Goal: Task Accomplishment & Management: Use online tool/utility

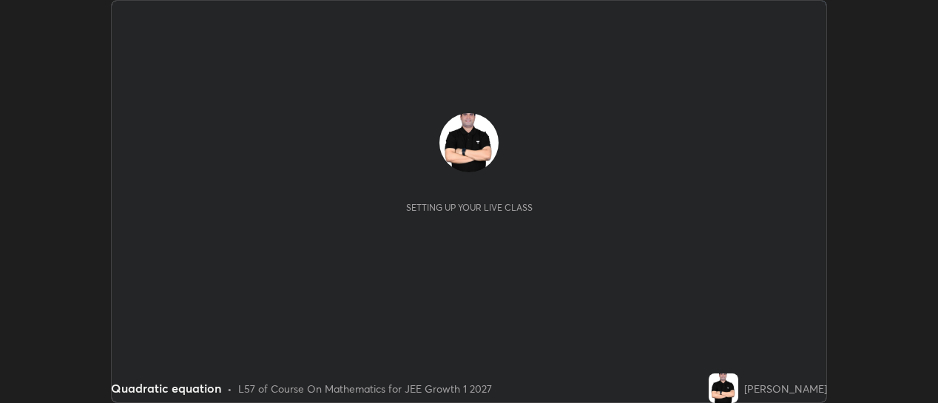
scroll to position [403, 938]
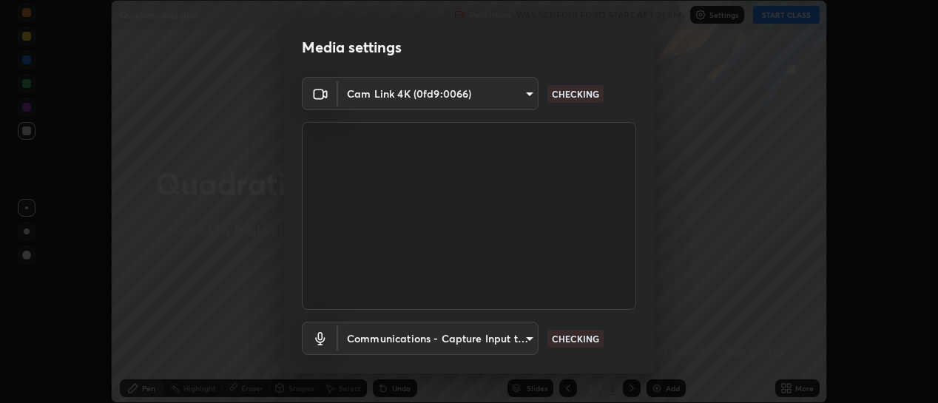
type input "d433ed813fb4edee8c11d5c728848fb9fc852375dd73a9997fb19bdb6919e816"
type input "communications"
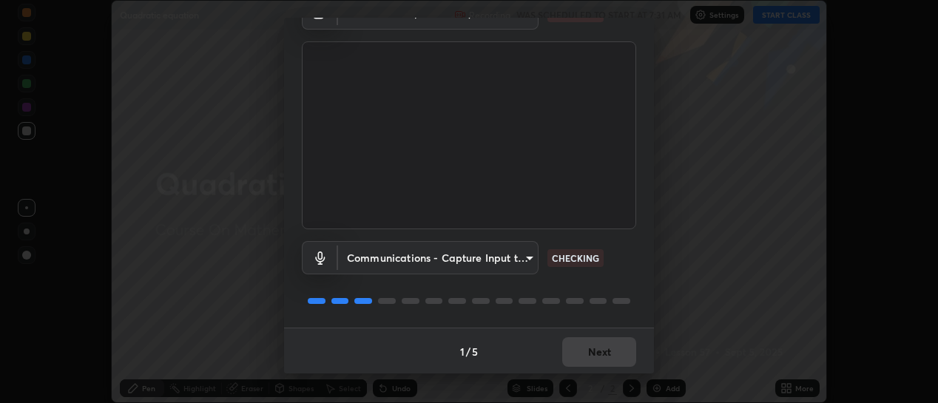
scroll to position [82, 0]
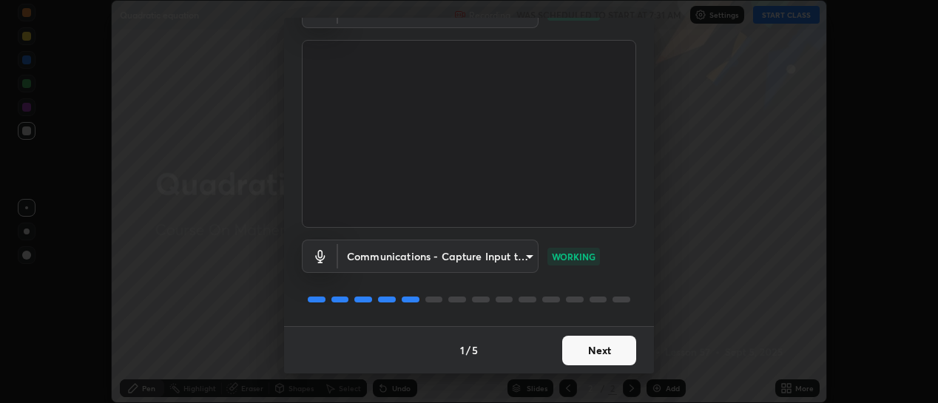
click at [588, 356] on button "Next" at bounding box center [599, 351] width 74 height 30
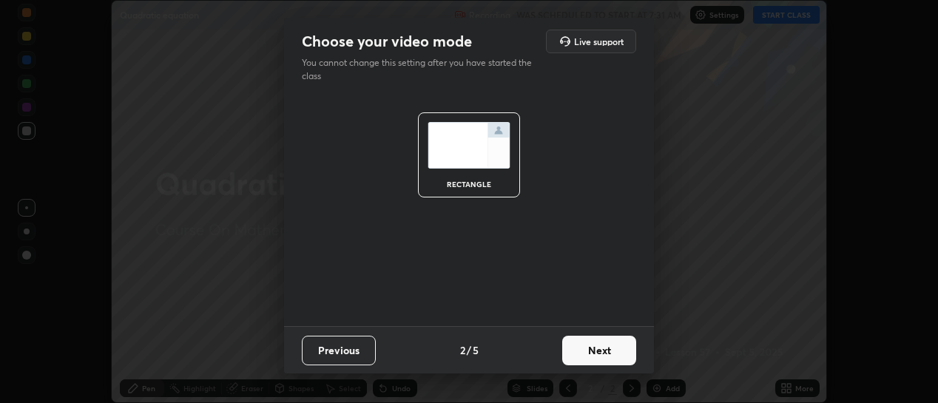
click at [588, 356] on button "Next" at bounding box center [599, 351] width 74 height 30
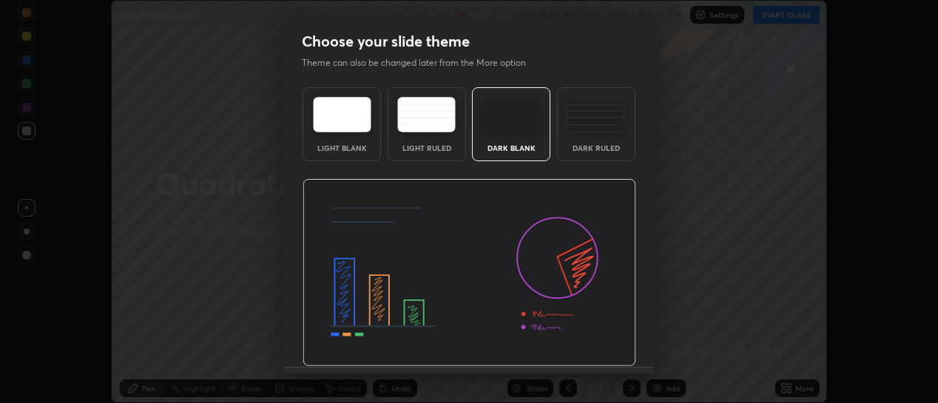
click at [584, 351] on img at bounding box center [470, 273] width 334 height 188
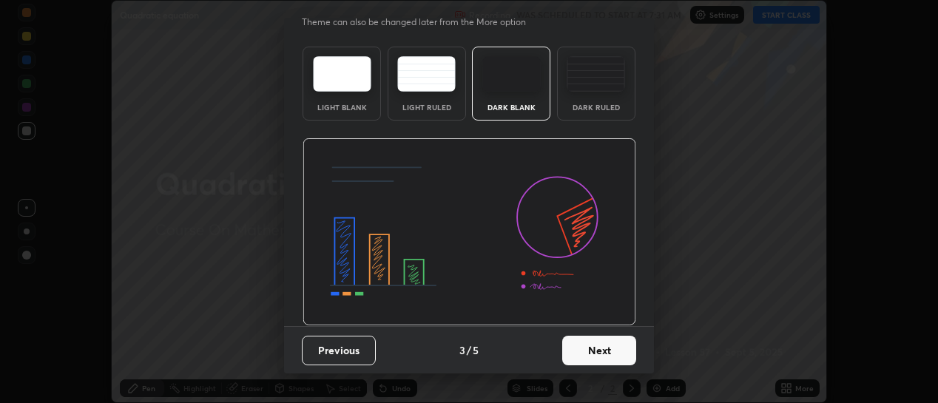
click at [578, 354] on button "Next" at bounding box center [599, 351] width 74 height 30
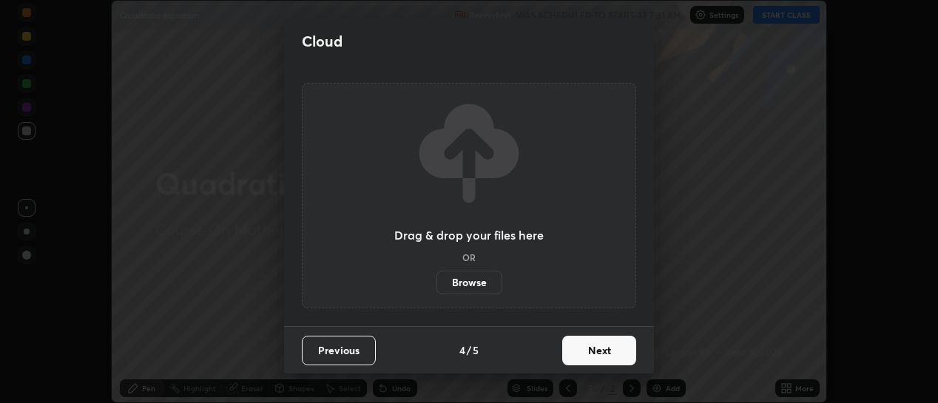
scroll to position [0, 0]
click at [475, 277] on label "Browse" at bounding box center [469, 283] width 66 height 24
click at [436, 277] on input "Browse" at bounding box center [436, 283] width 0 height 24
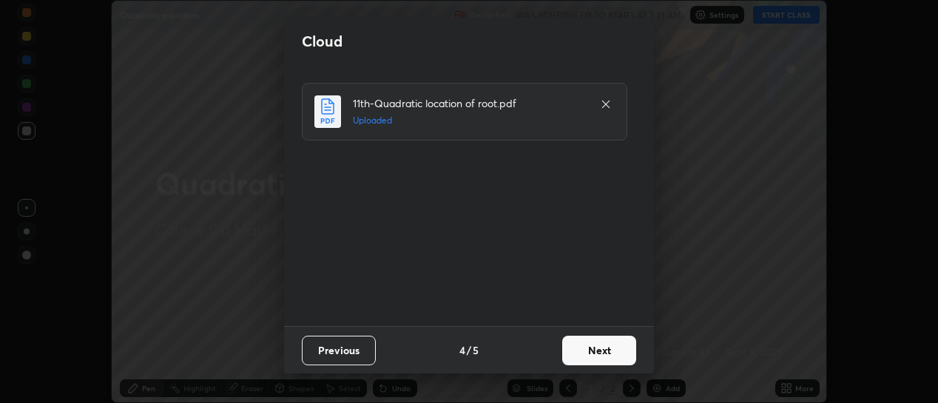
click at [589, 347] on button "Next" at bounding box center [599, 351] width 74 height 30
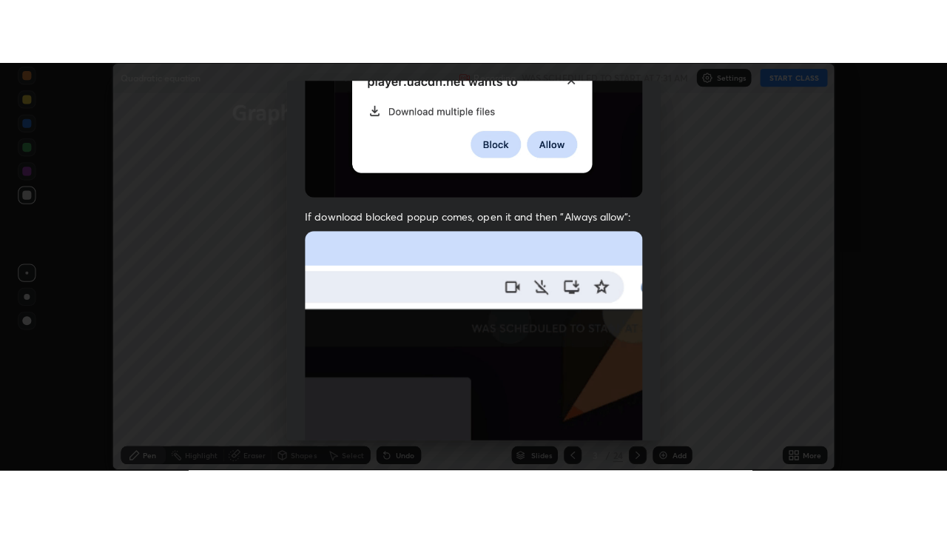
scroll to position [384, 0]
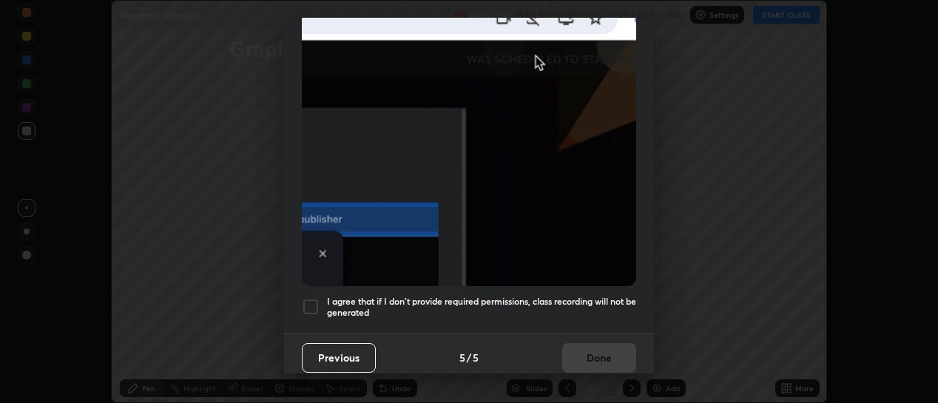
click at [307, 306] on div at bounding box center [311, 307] width 18 height 18
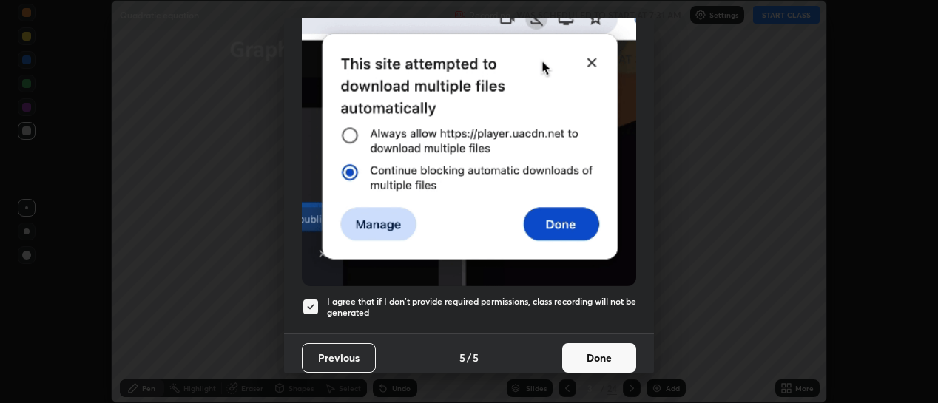
click at [568, 347] on button "Done" at bounding box center [599, 358] width 74 height 30
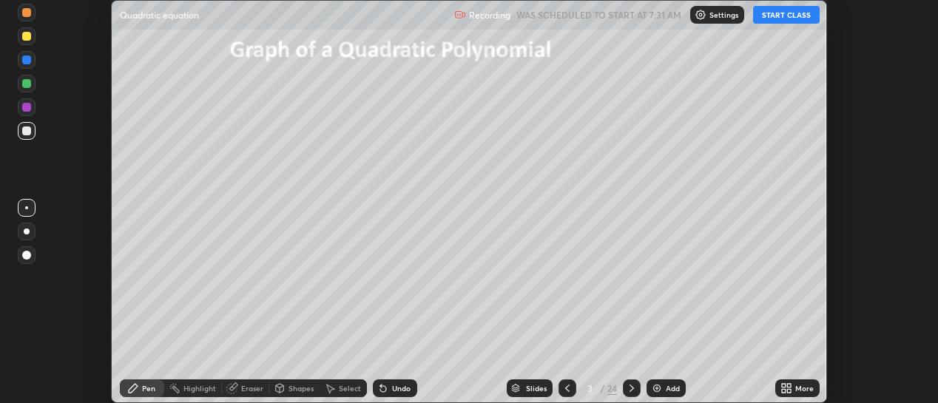
click at [789, 15] on button "START CLASS" at bounding box center [786, 15] width 67 height 18
click at [783, 385] on icon at bounding box center [784, 386] width 4 height 4
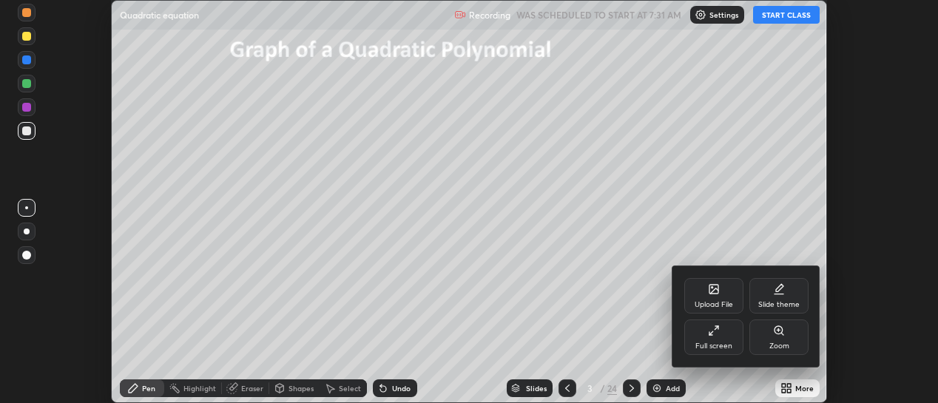
click at [720, 339] on div "Full screen" at bounding box center [713, 338] width 59 height 36
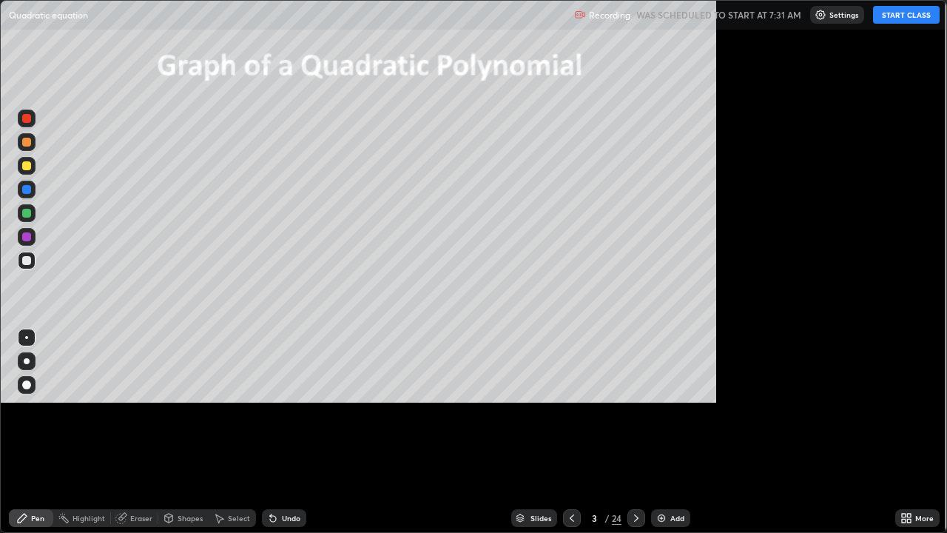
scroll to position [533, 947]
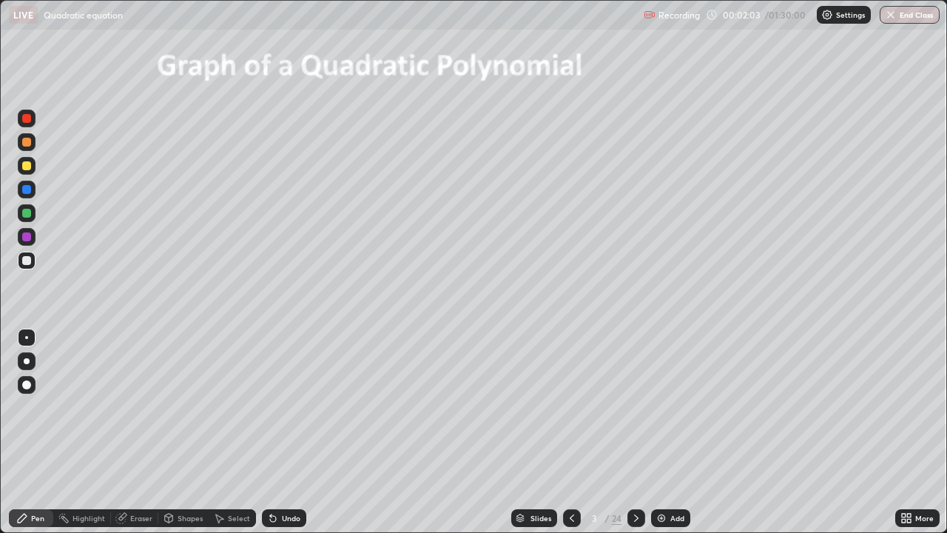
click at [633, 402] on icon at bounding box center [636, 518] width 12 height 12
click at [634, 402] on icon at bounding box center [636, 518] width 12 height 12
click at [639, 402] on div at bounding box center [636, 518] width 18 height 18
click at [571, 402] on icon at bounding box center [572, 518] width 12 height 12
click at [635, 402] on icon at bounding box center [636, 518] width 12 height 12
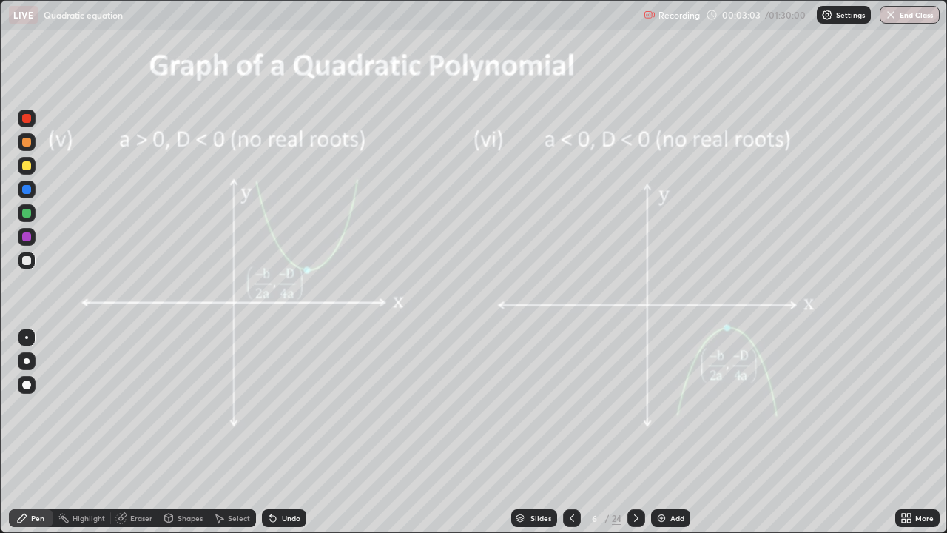
click at [635, 402] on div at bounding box center [636, 518] width 18 height 18
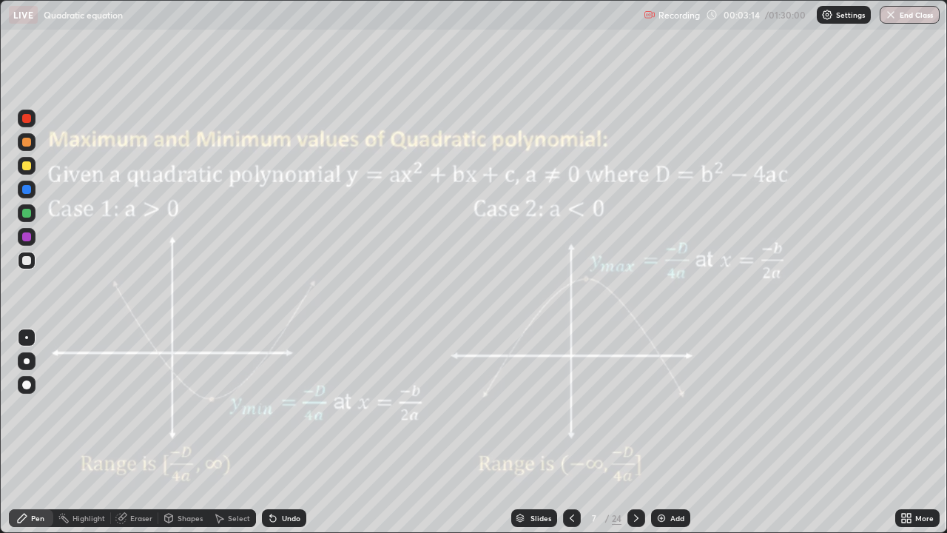
click at [635, 402] on icon at bounding box center [636, 518] width 12 height 12
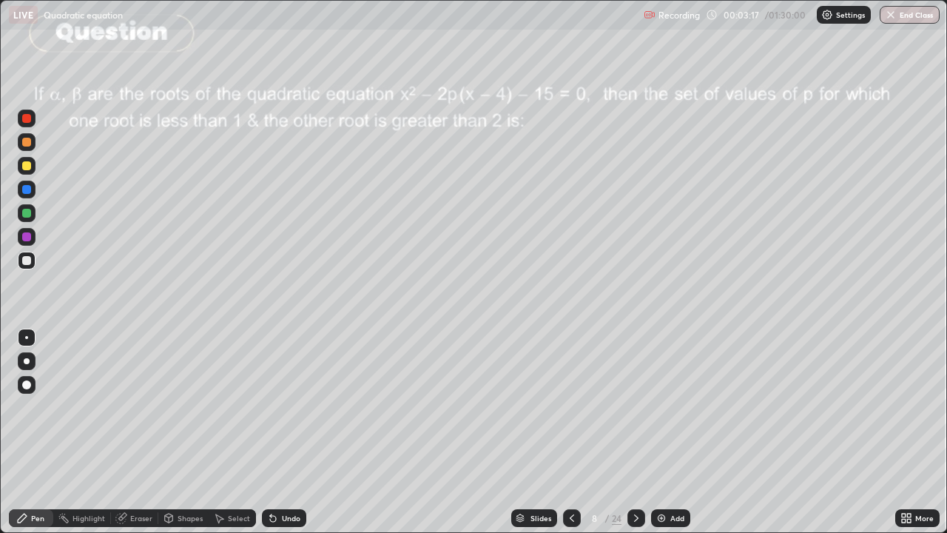
click at [533, 402] on div "Slides" at bounding box center [540, 517] width 21 height 7
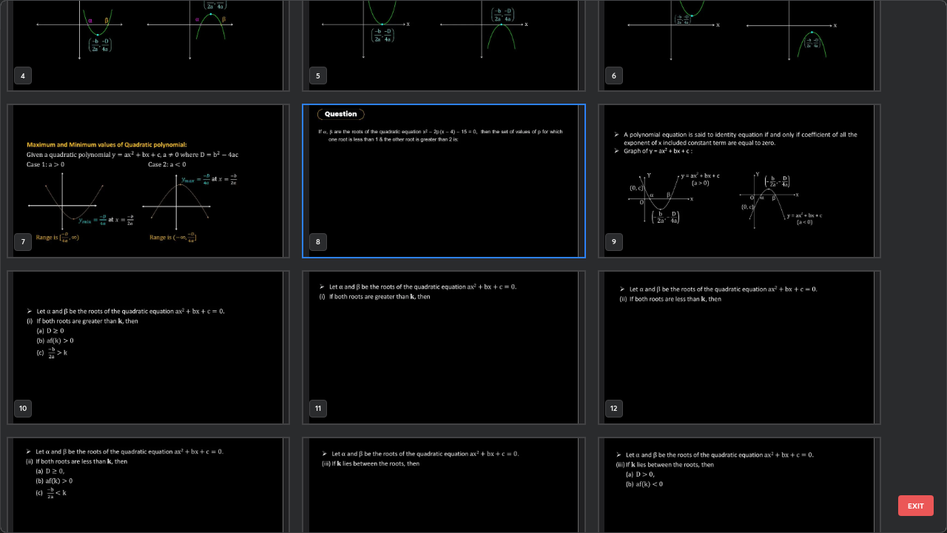
scroll to position [231, 0]
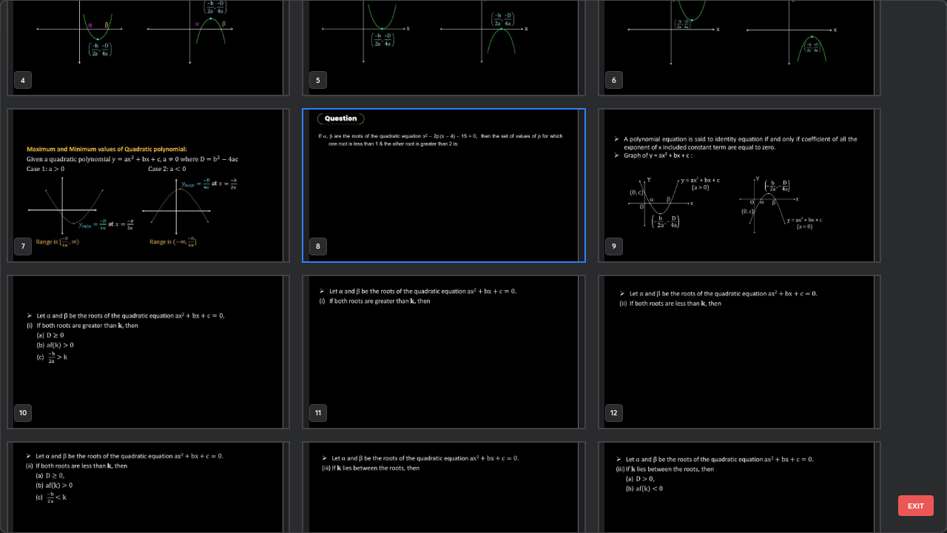
click at [521, 351] on img "grid" at bounding box center [443, 352] width 280 height 152
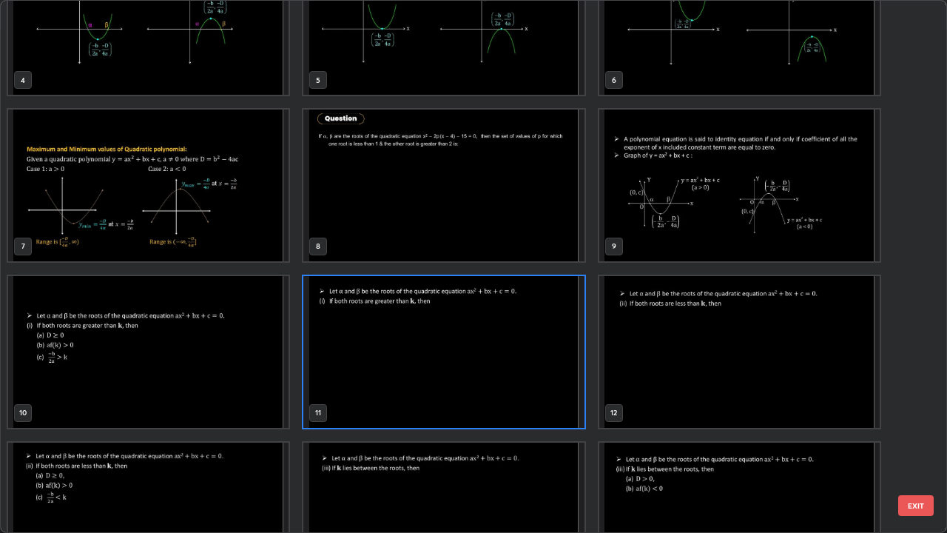
click at [521, 351] on img "grid" at bounding box center [443, 352] width 280 height 152
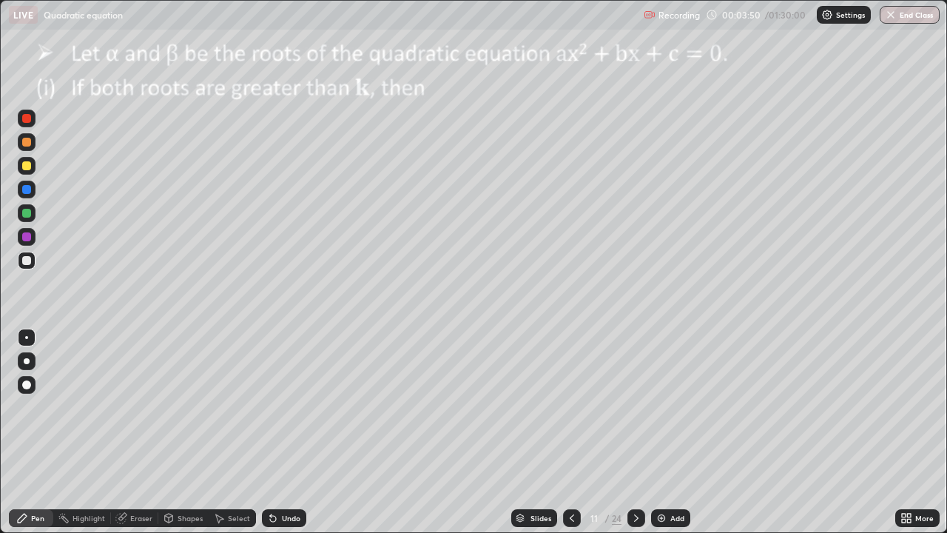
click at [30, 164] on div at bounding box center [26, 165] width 9 height 9
click at [29, 169] on div at bounding box center [26, 165] width 9 height 9
click at [33, 260] on div at bounding box center [27, 261] width 18 height 18
click at [571, 402] on icon at bounding box center [572, 518] width 12 height 12
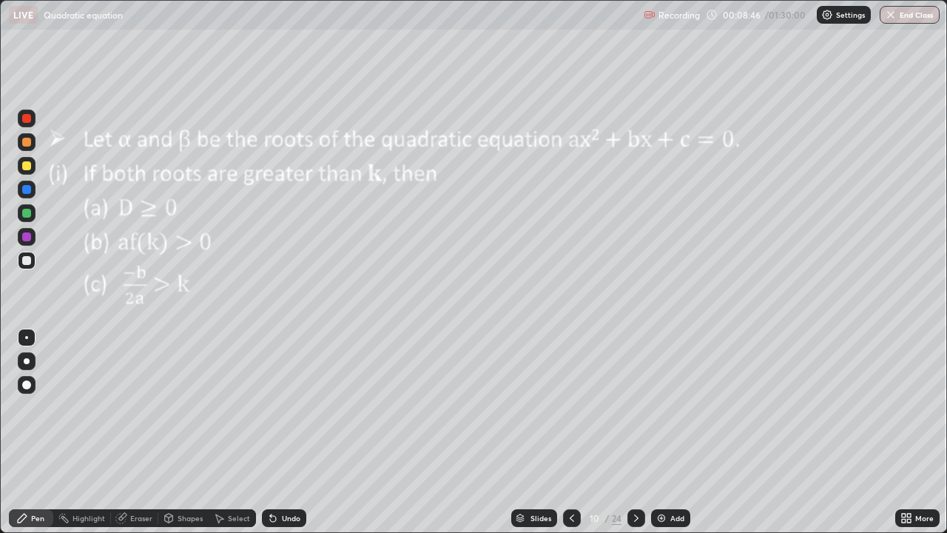
click at [634, 402] on icon at bounding box center [636, 517] width 4 height 7
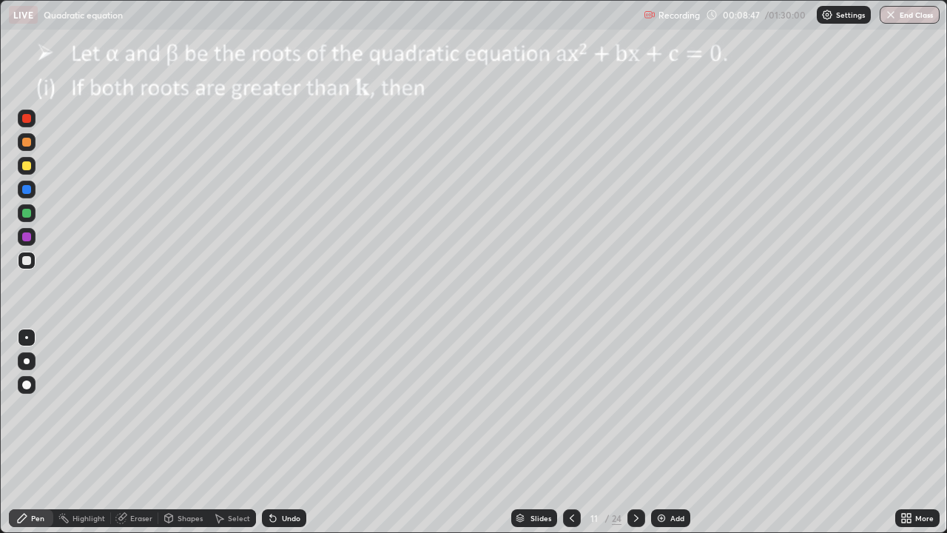
click at [633, 402] on icon at bounding box center [636, 518] width 12 height 12
click at [27, 164] on div at bounding box center [26, 165] width 9 height 9
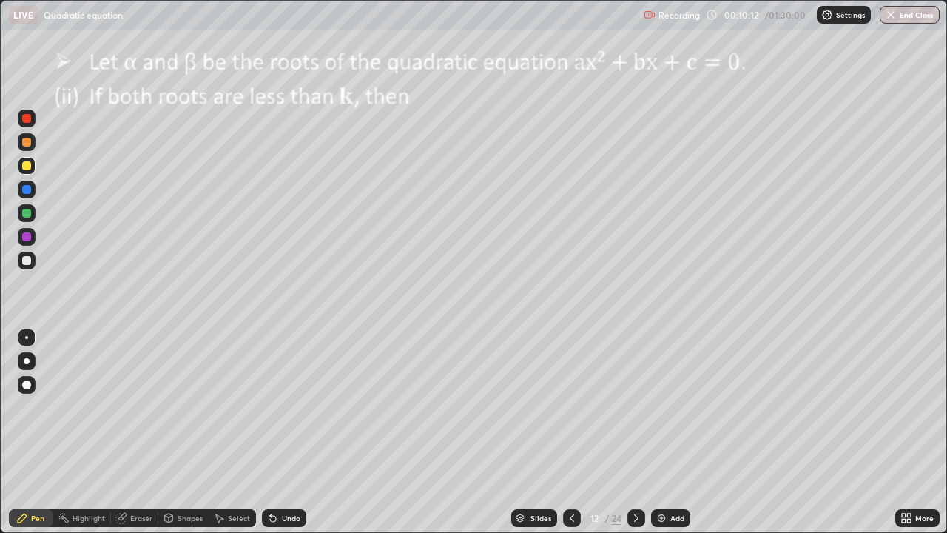
click at [18, 122] on div at bounding box center [27, 118] width 18 height 18
click at [635, 402] on icon at bounding box center [636, 518] width 12 height 12
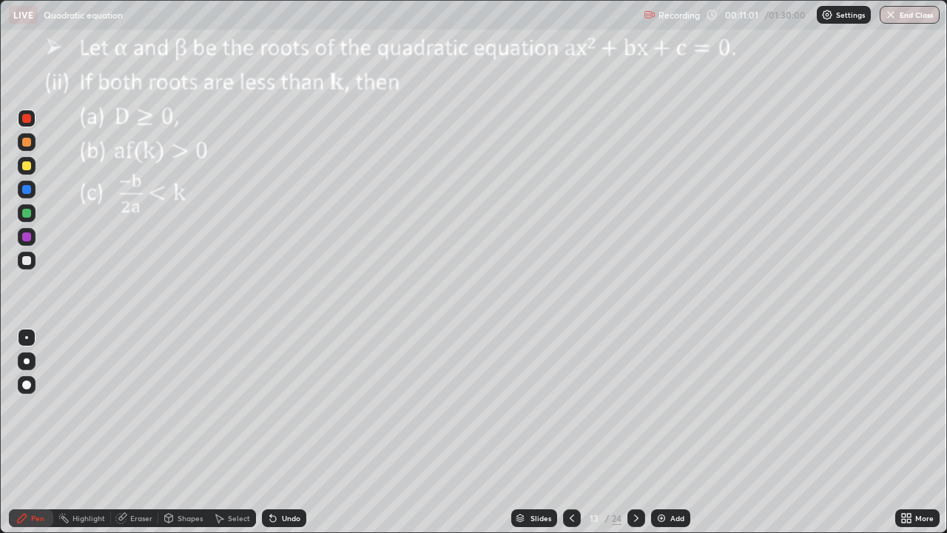
click at [568, 402] on icon at bounding box center [572, 518] width 12 height 12
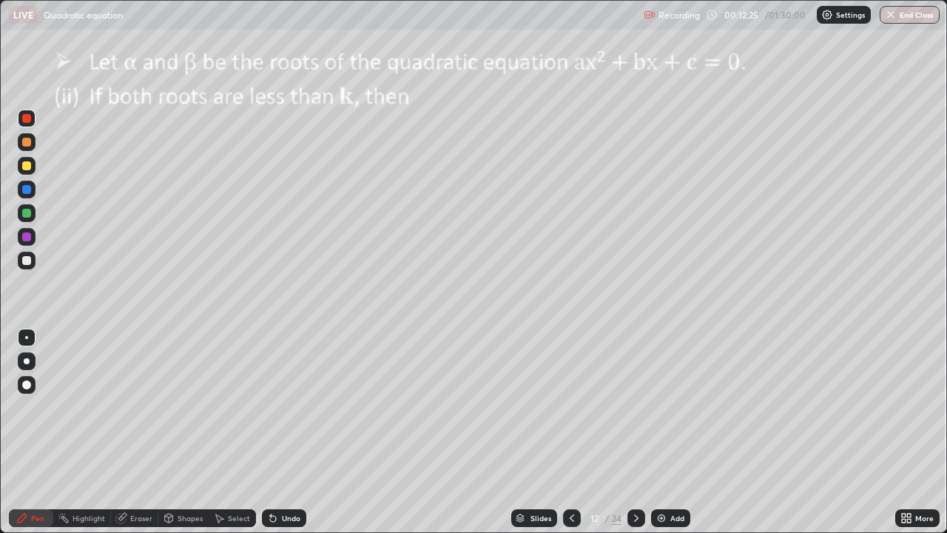
click at [635, 402] on icon at bounding box center [636, 518] width 12 height 12
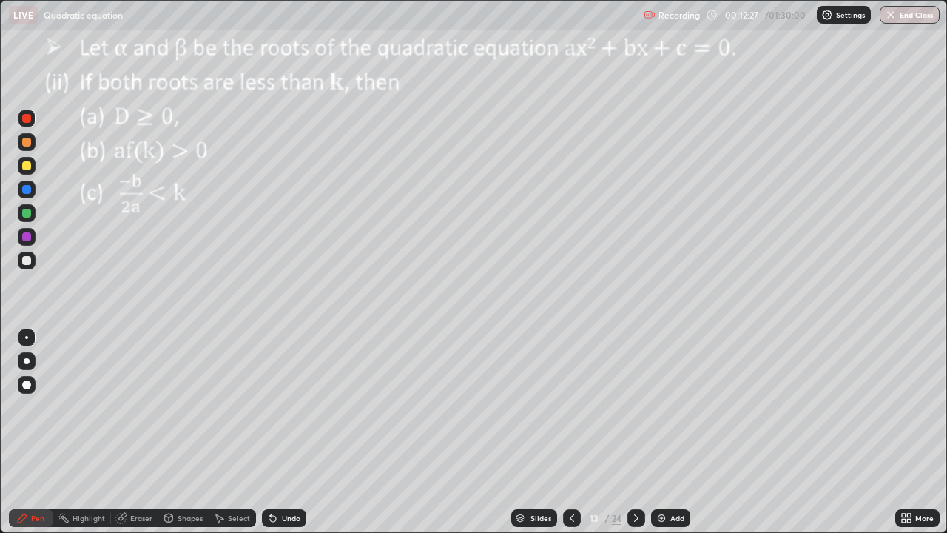
click at [635, 402] on icon at bounding box center [636, 518] width 12 height 12
click at [30, 189] on div at bounding box center [26, 189] width 9 height 9
click at [30, 261] on div at bounding box center [26, 260] width 9 height 9
click at [635, 402] on icon at bounding box center [636, 518] width 12 height 12
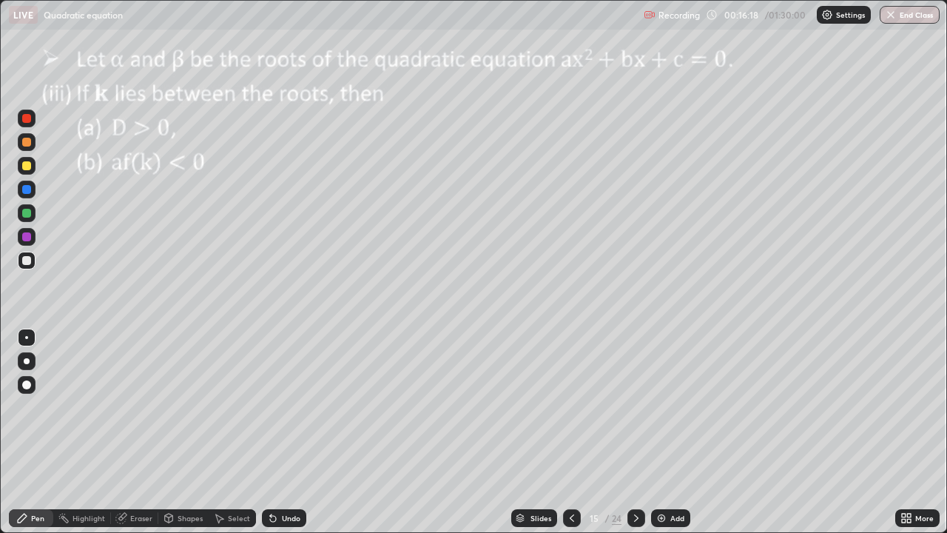
click at [635, 402] on icon at bounding box center [636, 518] width 12 height 12
click at [570, 402] on icon at bounding box center [572, 518] width 12 height 12
click at [26, 168] on div at bounding box center [26, 165] width 9 height 9
click at [635, 402] on icon at bounding box center [636, 518] width 12 height 12
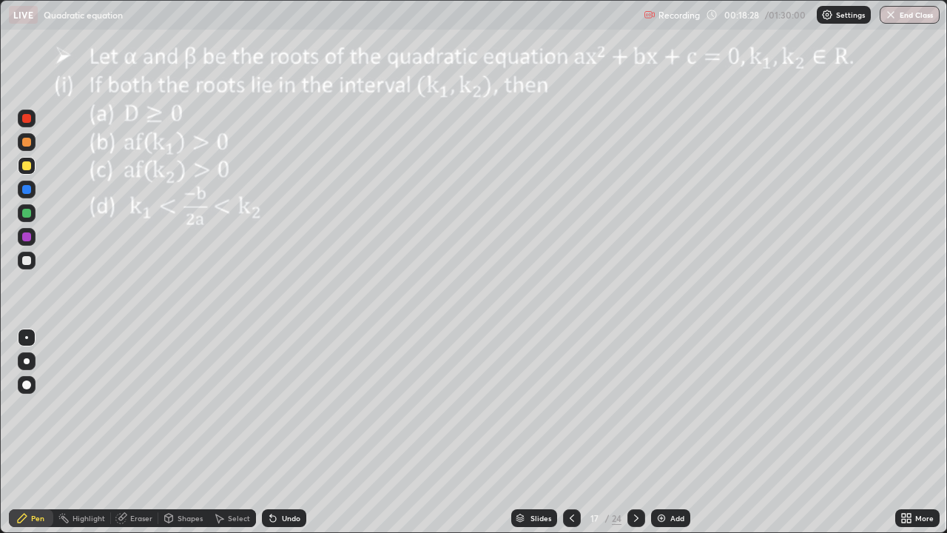
click at [571, 402] on icon at bounding box center [572, 517] width 4 height 7
click at [135, 402] on div "Eraser" at bounding box center [141, 517] width 22 height 7
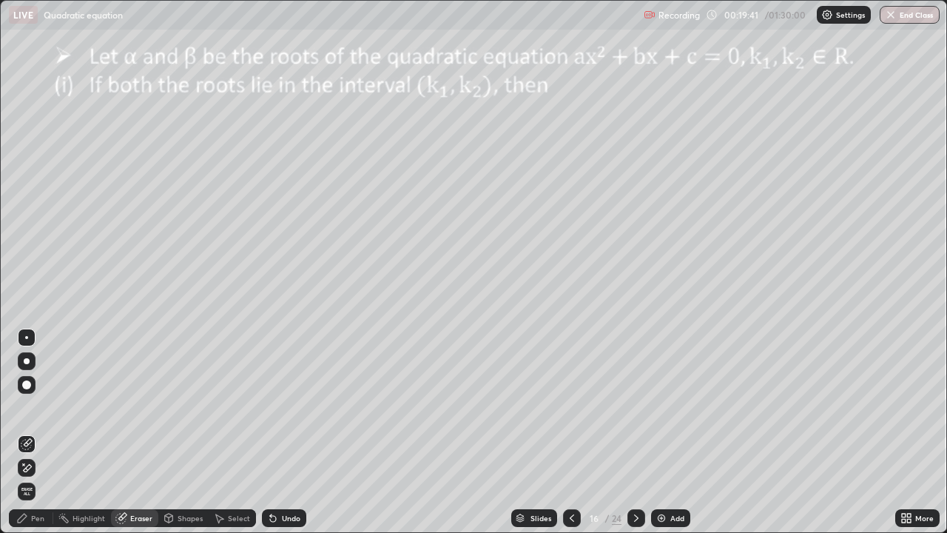
click at [33, 402] on div "Pen" at bounding box center [37, 517] width 13 height 7
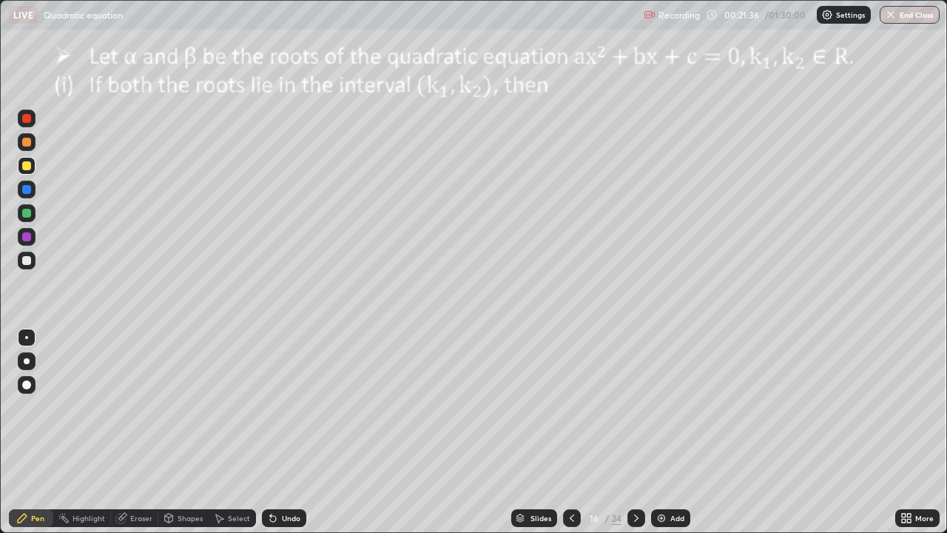
click at [635, 402] on icon at bounding box center [636, 518] width 12 height 12
click at [638, 402] on icon at bounding box center [636, 518] width 12 height 12
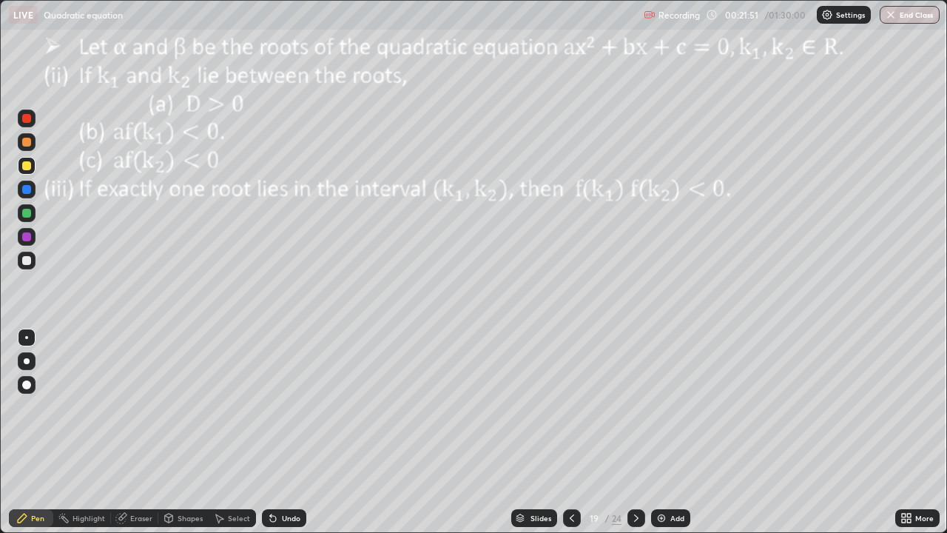
click at [32, 214] on div at bounding box center [27, 213] width 18 height 18
click at [18, 190] on div at bounding box center [27, 189] width 18 height 18
click at [660, 402] on img at bounding box center [661, 518] width 12 height 12
click at [30, 213] on div at bounding box center [26, 213] width 9 height 9
click at [30, 188] on div at bounding box center [26, 189] width 9 height 9
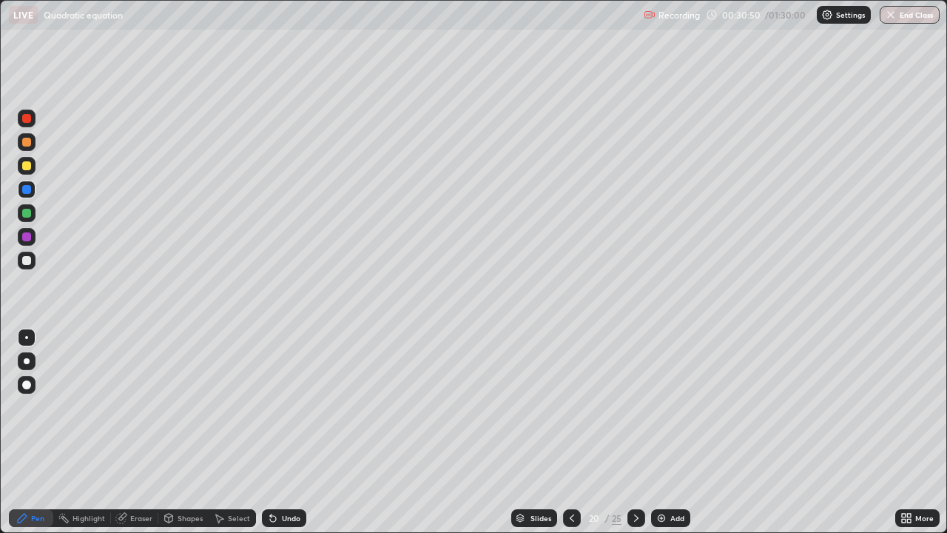
click at [30, 234] on div at bounding box center [26, 236] width 9 height 9
click at [541, 402] on div "Slides" at bounding box center [540, 517] width 21 height 7
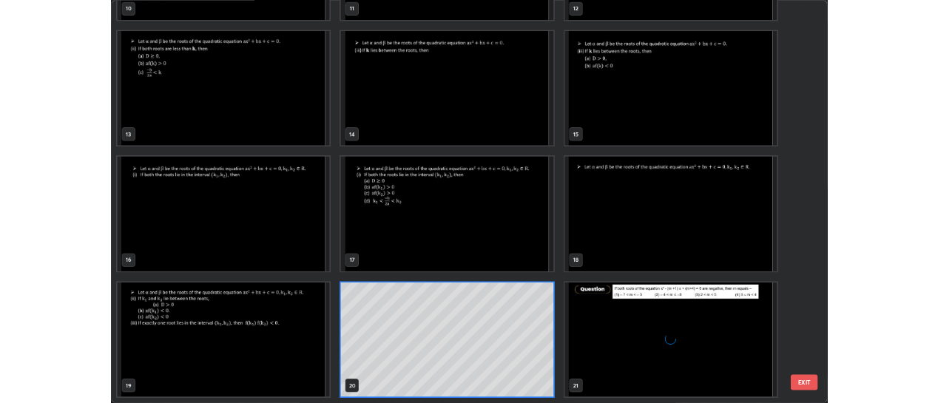
scroll to position [527, 938]
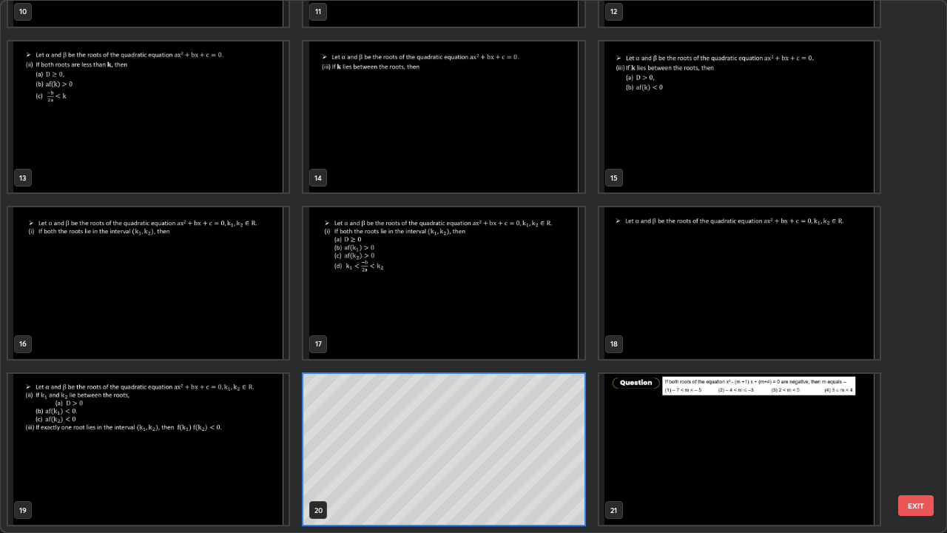
click at [632, 402] on img "grid" at bounding box center [739, 450] width 280 height 152
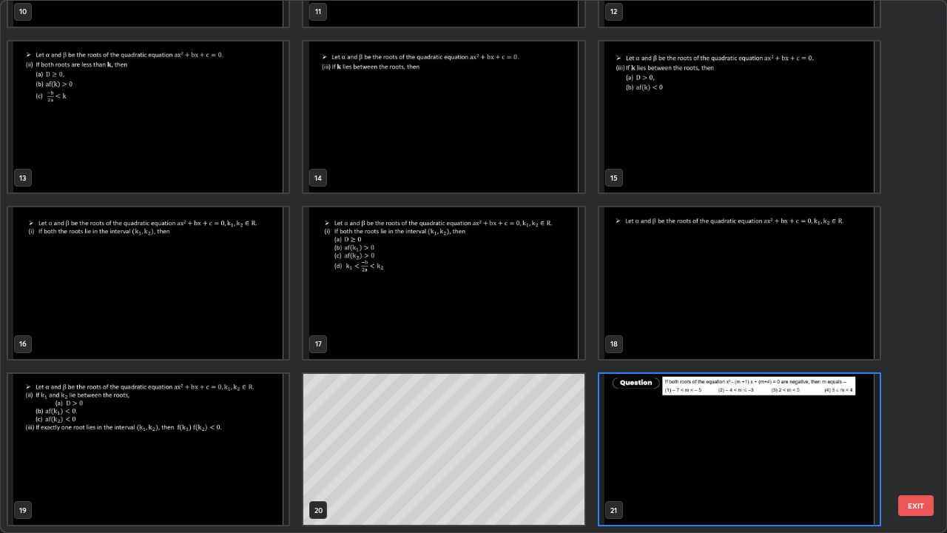
click at [630, 402] on img "grid" at bounding box center [739, 450] width 280 height 152
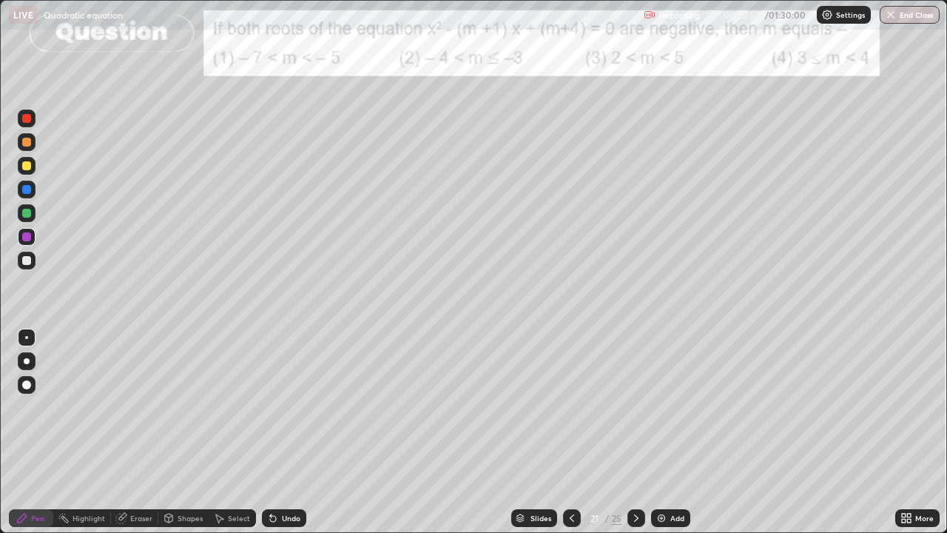
click at [630, 402] on img "grid" at bounding box center [739, 450] width 280 height 152
click at [570, 402] on icon at bounding box center [572, 518] width 12 height 12
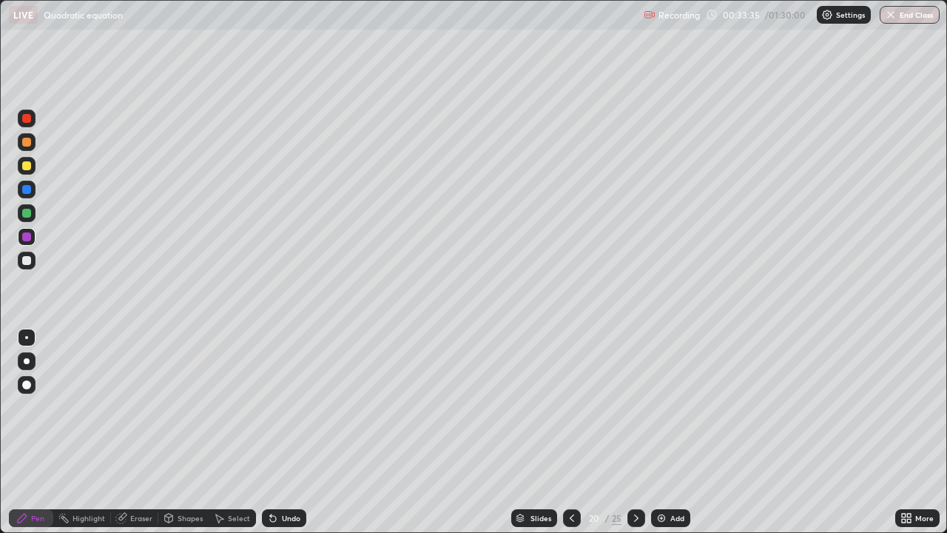
click at [635, 402] on icon at bounding box center [636, 518] width 12 height 12
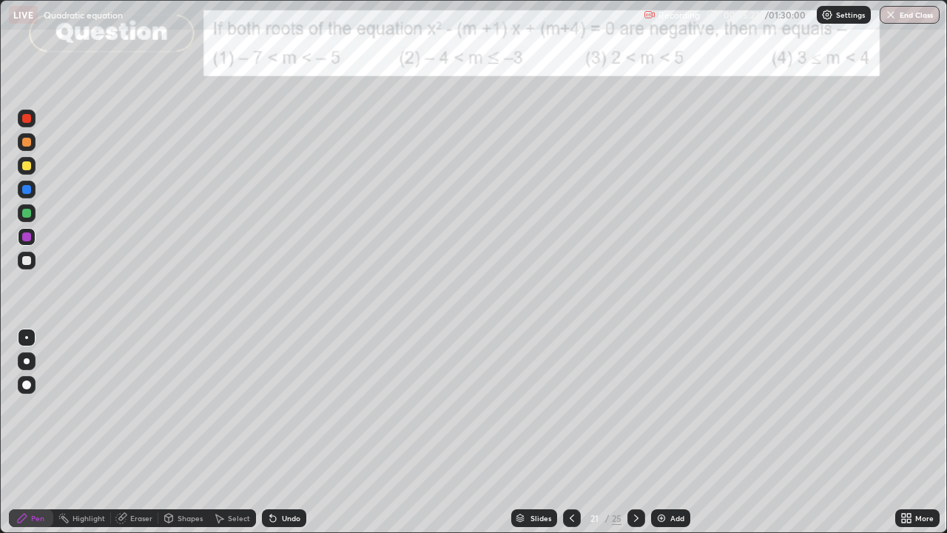
click at [27, 166] on div at bounding box center [26, 165] width 9 height 9
click at [24, 187] on div at bounding box center [26, 189] width 9 height 9
click at [635, 402] on icon at bounding box center [636, 518] width 12 height 12
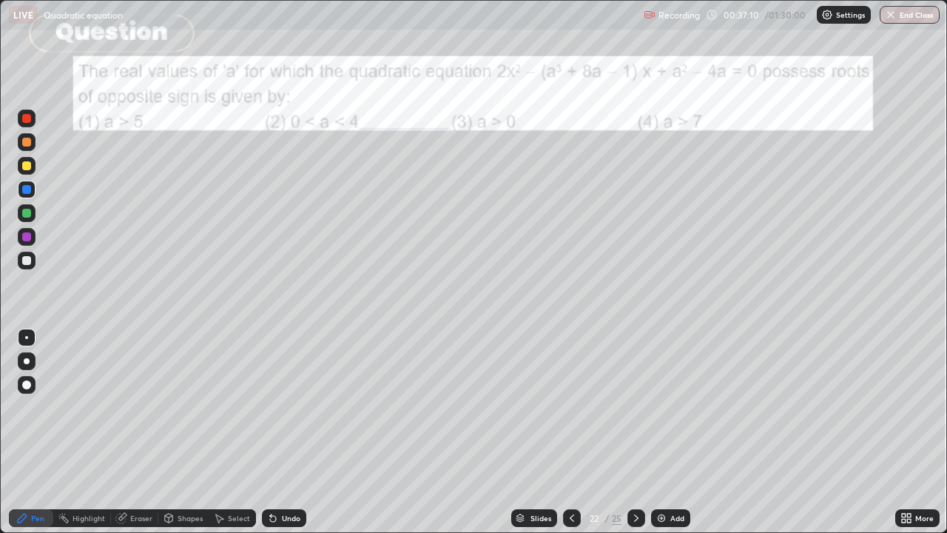
click at [570, 402] on icon at bounding box center [572, 518] width 12 height 12
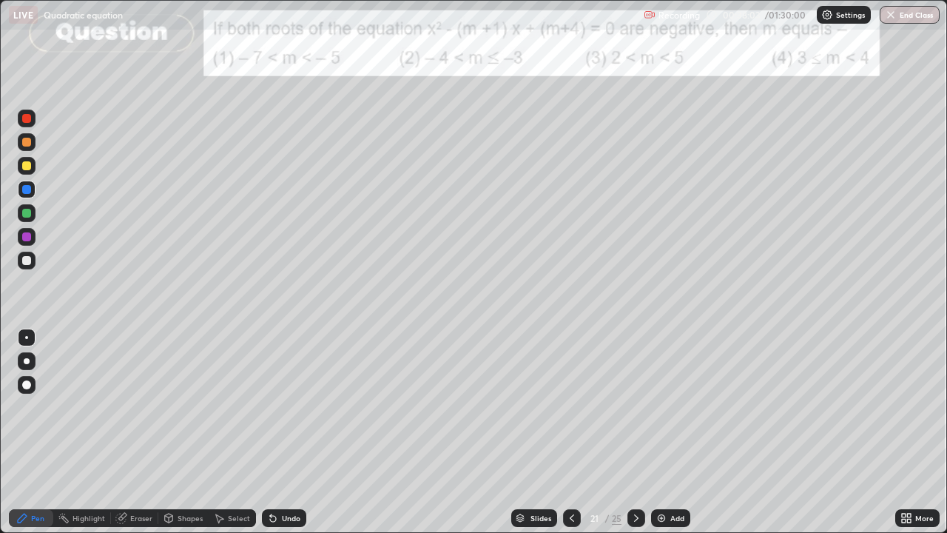
click at [908, 402] on icon at bounding box center [909, 515] width 4 height 4
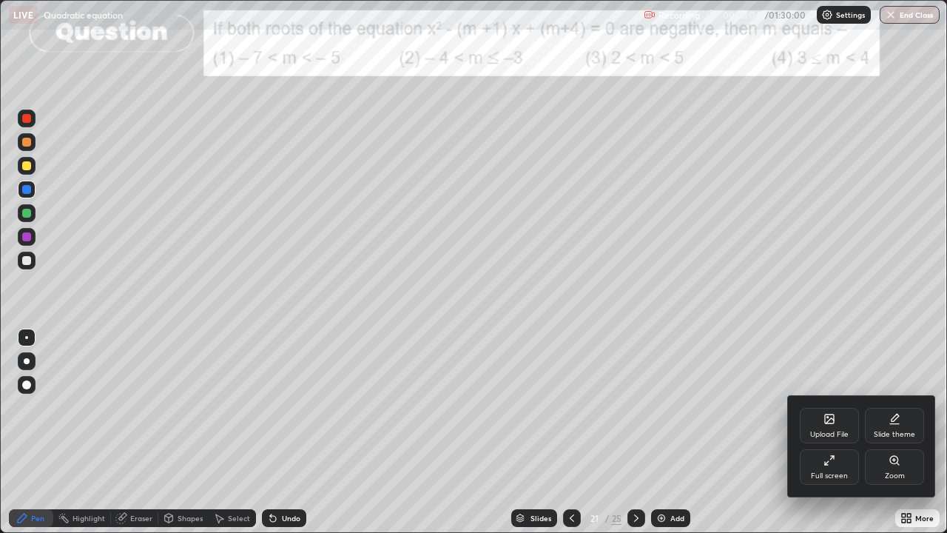
click at [829, 402] on div "Upload File" at bounding box center [829, 426] width 59 height 36
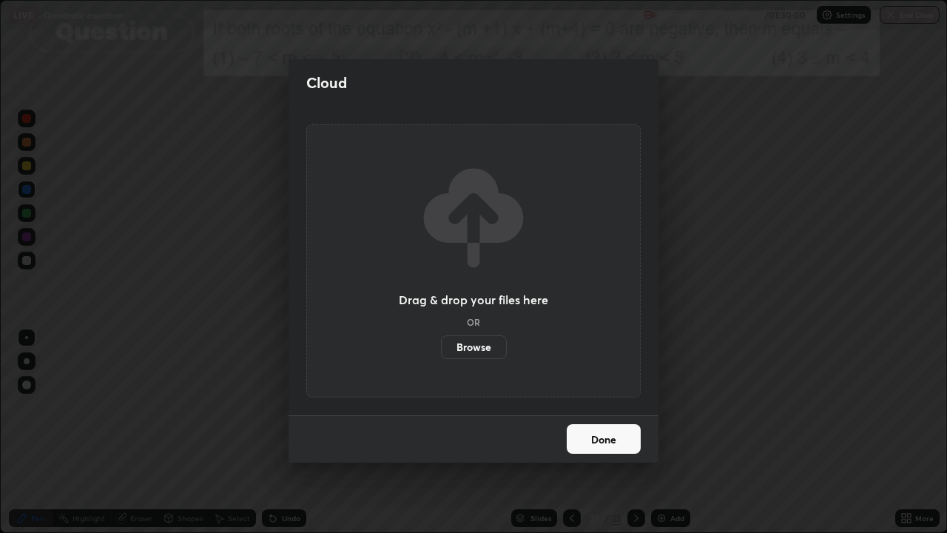
click at [494, 351] on label "Browse" at bounding box center [474, 347] width 66 height 24
click at [441, 351] on input "Browse" at bounding box center [441, 347] width 0 height 24
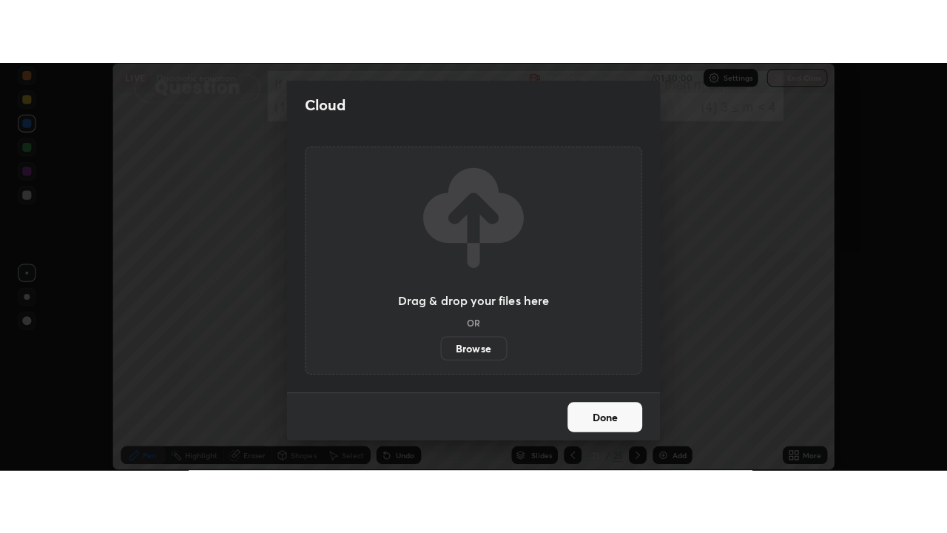
scroll to position [73570, 73035]
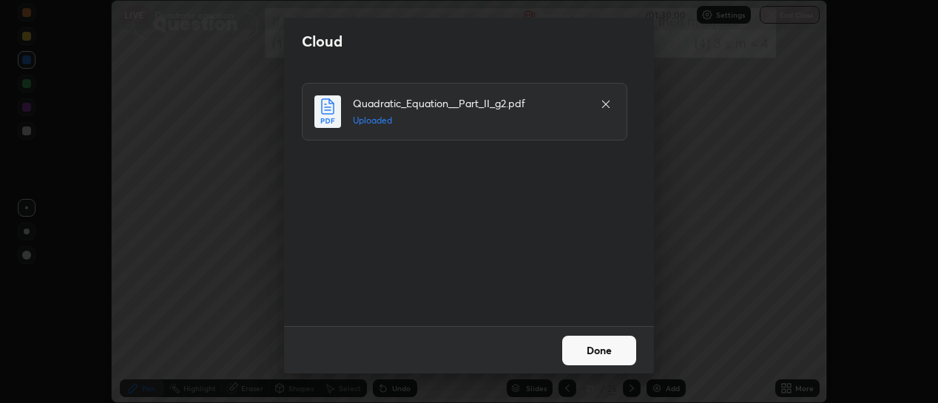
click at [595, 352] on button "Done" at bounding box center [599, 351] width 74 height 30
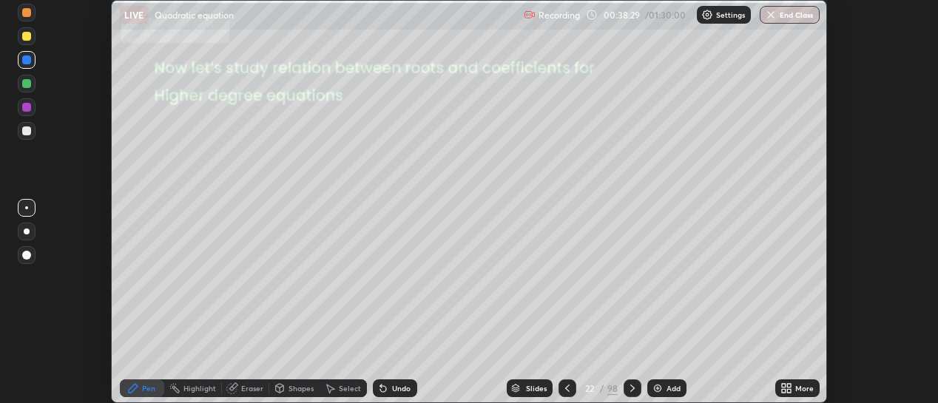
click at [787, 387] on icon at bounding box center [789, 386] width 4 height 4
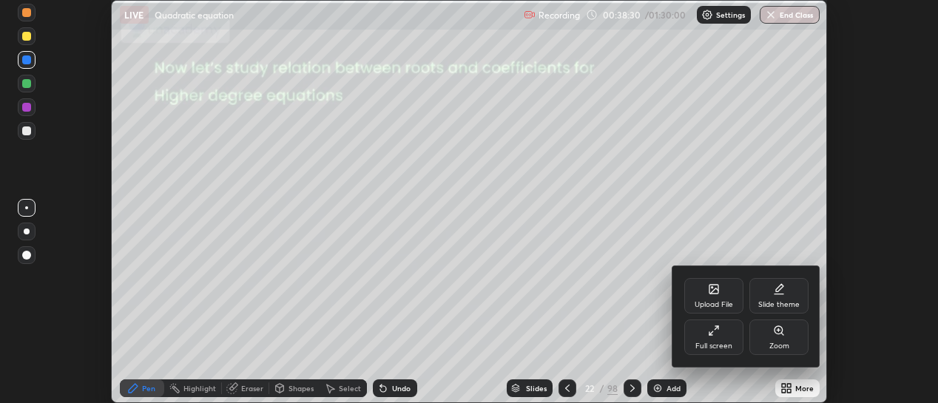
click at [715, 342] on div "Full screen" at bounding box center [713, 345] width 37 height 7
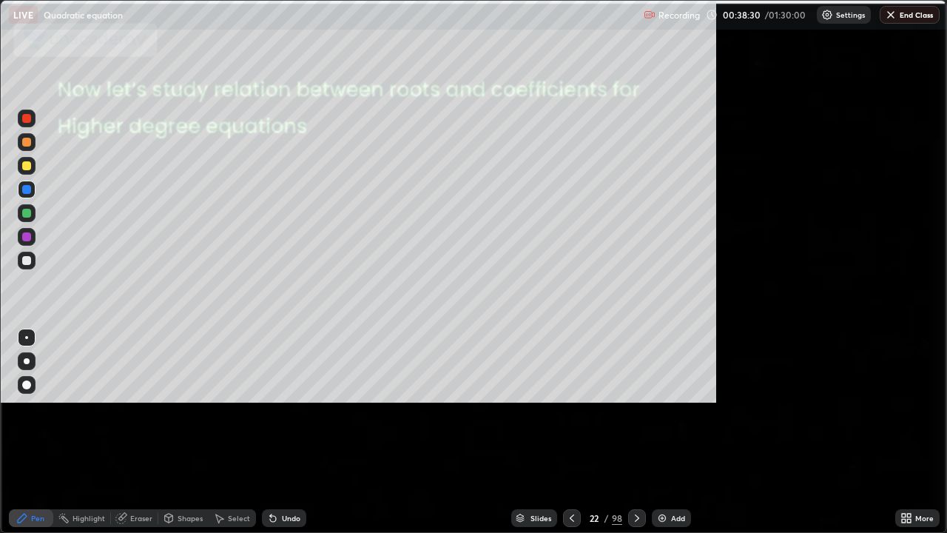
scroll to position [533, 947]
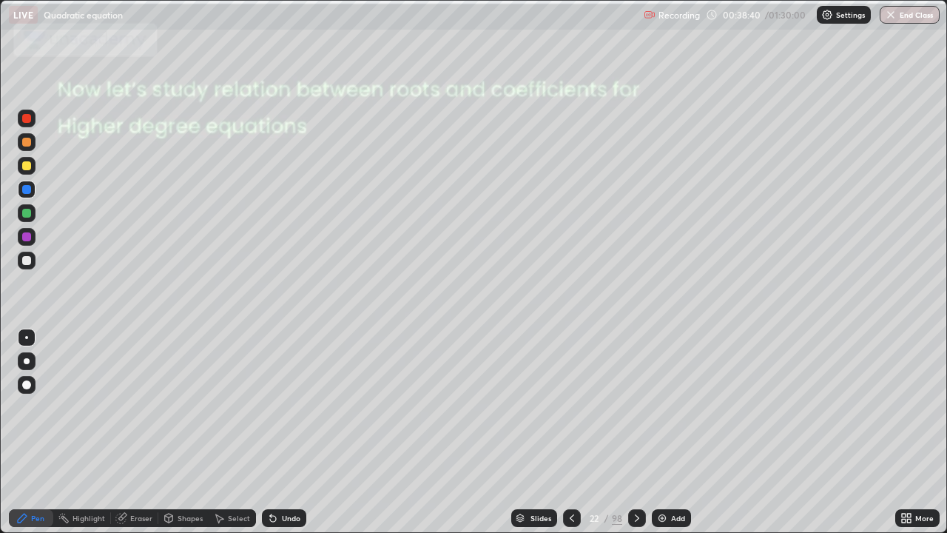
click at [635, 402] on icon at bounding box center [637, 518] width 12 height 12
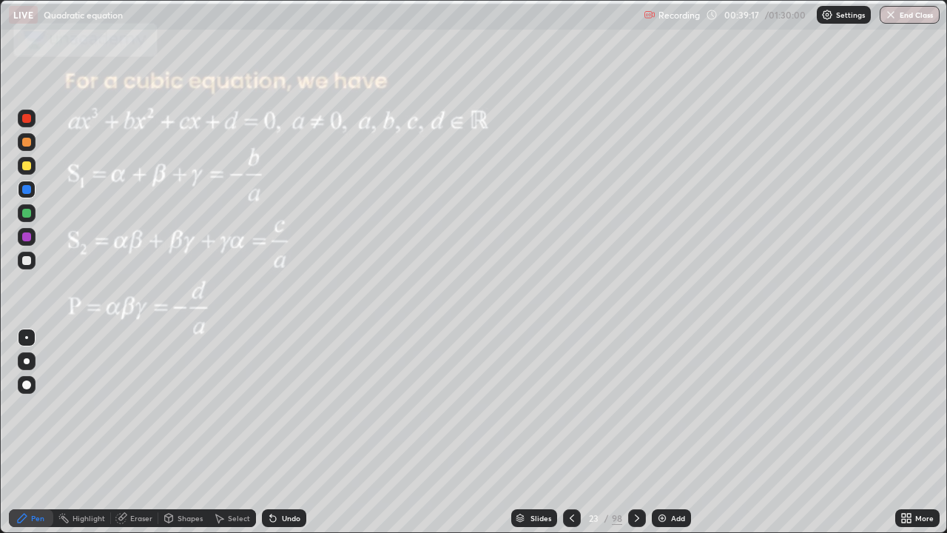
click at [533, 402] on div "Slides" at bounding box center [540, 517] width 21 height 7
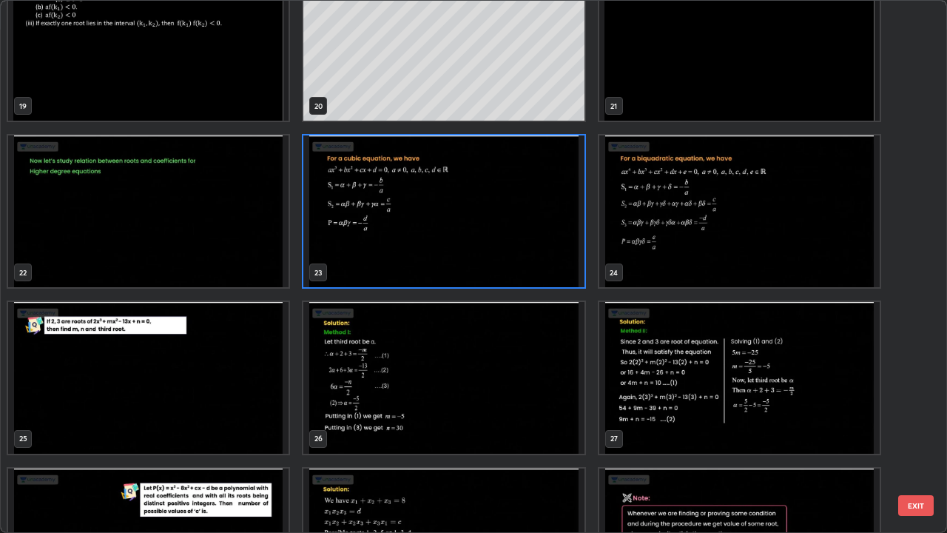
scroll to position [1035, 0]
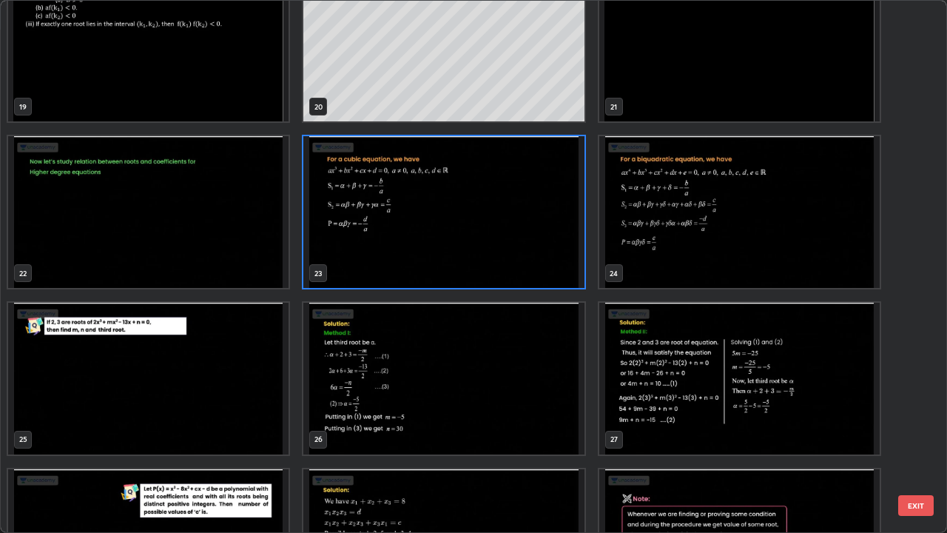
click at [270, 368] on img "grid" at bounding box center [148, 379] width 280 height 152
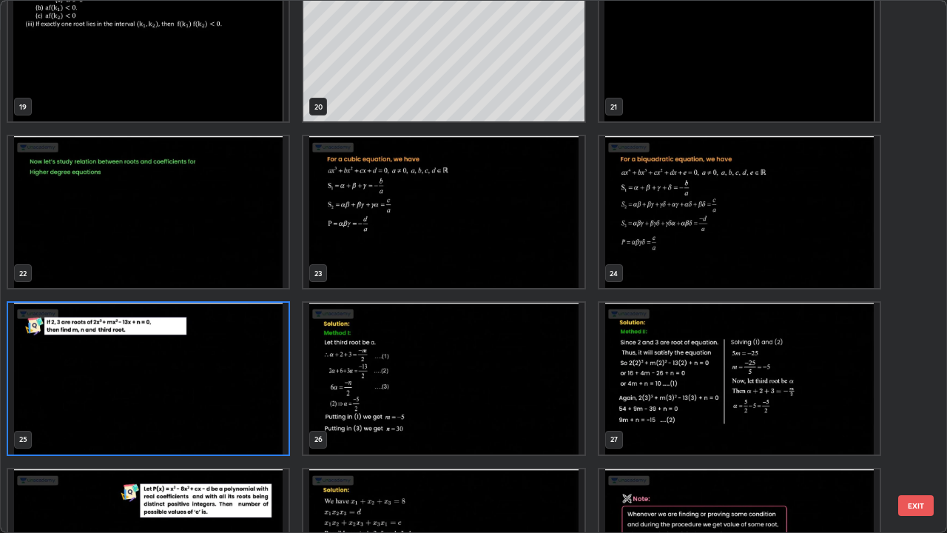
click at [266, 371] on img "grid" at bounding box center [148, 379] width 280 height 152
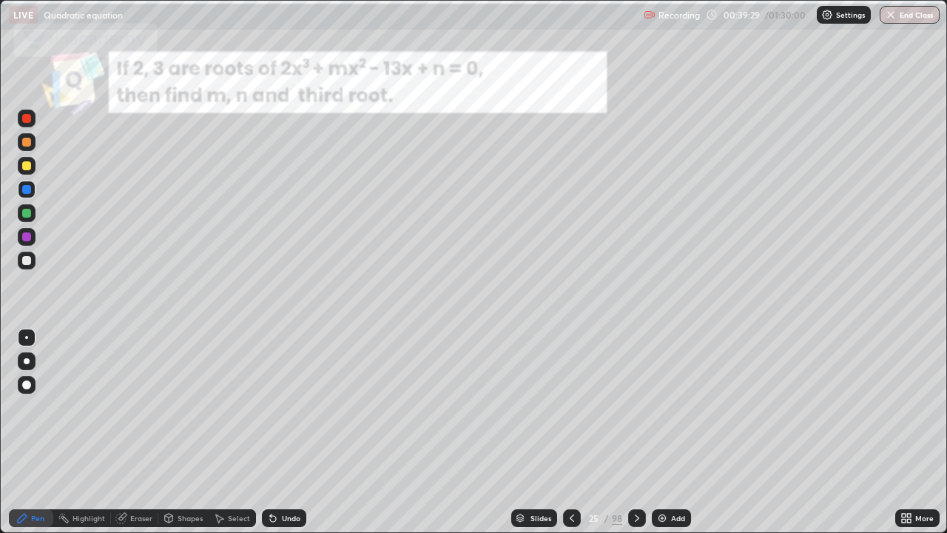
click at [635, 402] on icon at bounding box center [637, 517] width 4 height 7
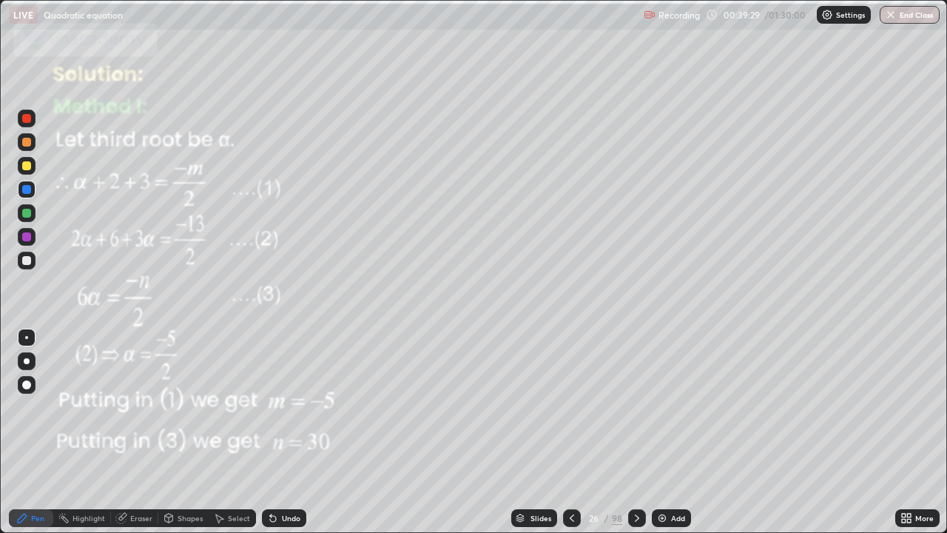
click at [635, 402] on icon at bounding box center [637, 518] width 12 height 12
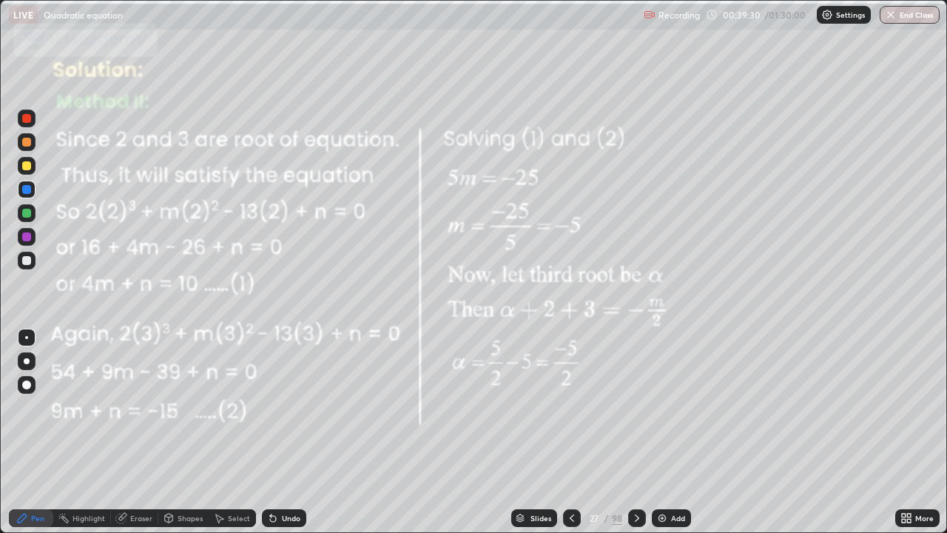
click at [635, 402] on icon at bounding box center [637, 518] width 12 height 12
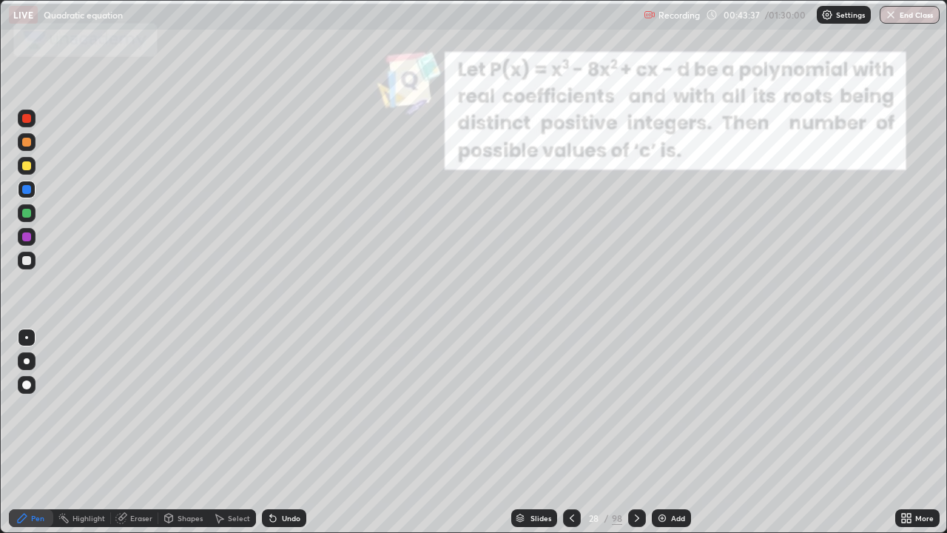
click at [27, 164] on div at bounding box center [26, 165] width 9 height 9
click at [29, 169] on div at bounding box center [26, 165] width 9 height 9
click at [633, 402] on icon at bounding box center [637, 518] width 12 height 12
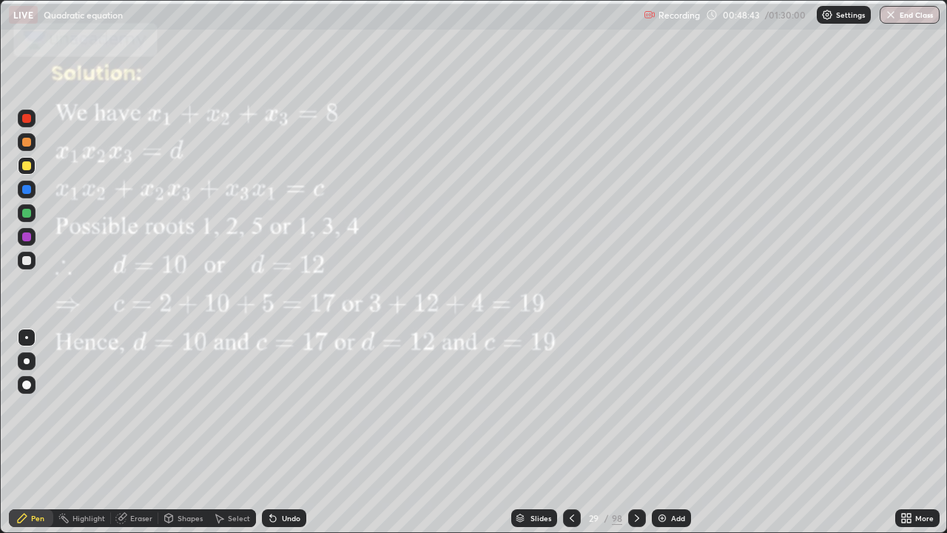
click at [635, 402] on icon at bounding box center [637, 518] width 12 height 12
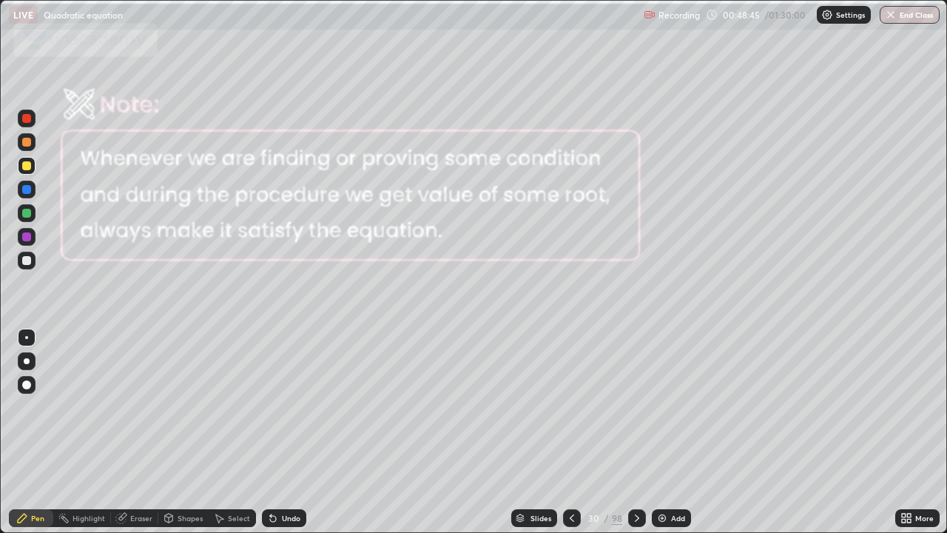
click at [635, 402] on icon at bounding box center [637, 518] width 12 height 12
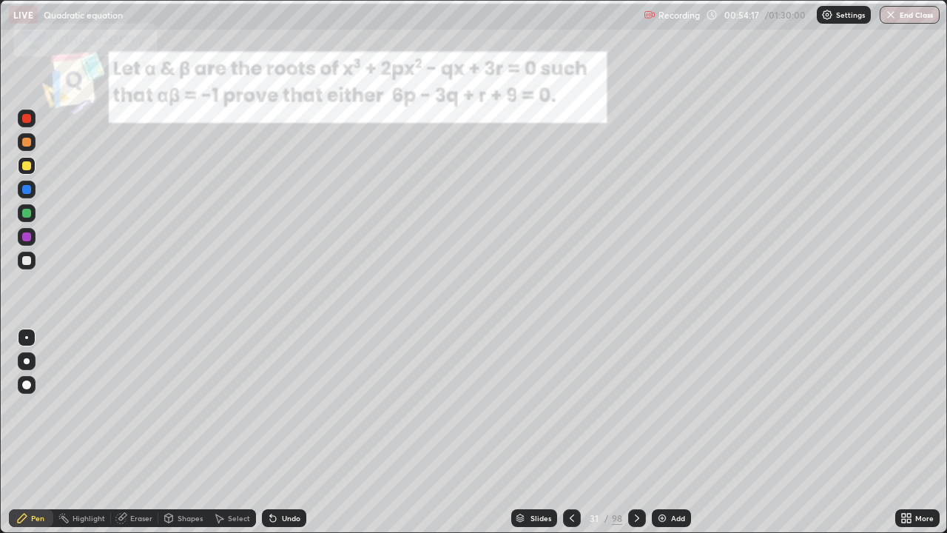
click at [26, 189] on div at bounding box center [26, 189] width 9 height 9
click at [635, 402] on icon at bounding box center [637, 517] width 4 height 7
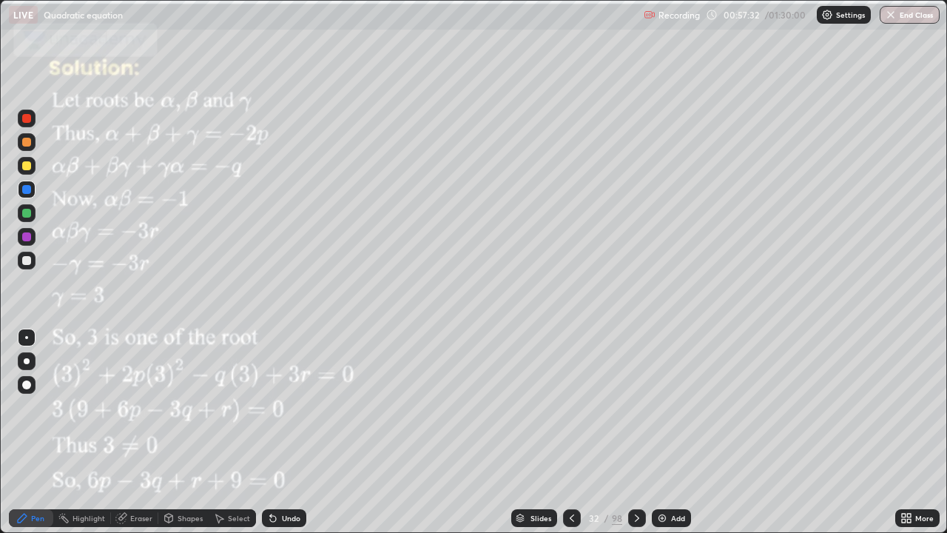
click at [635, 402] on icon at bounding box center [637, 518] width 12 height 12
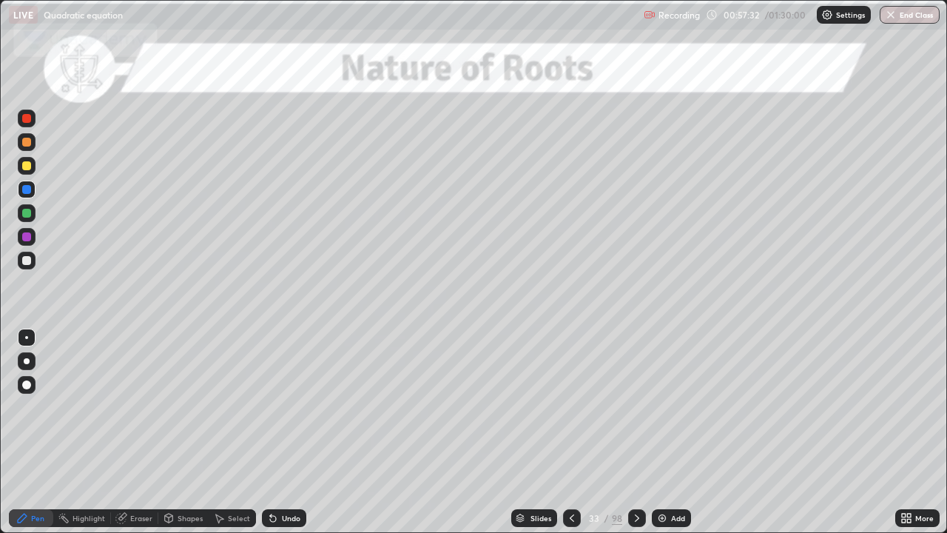
click at [631, 402] on div at bounding box center [637, 518] width 18 height 18
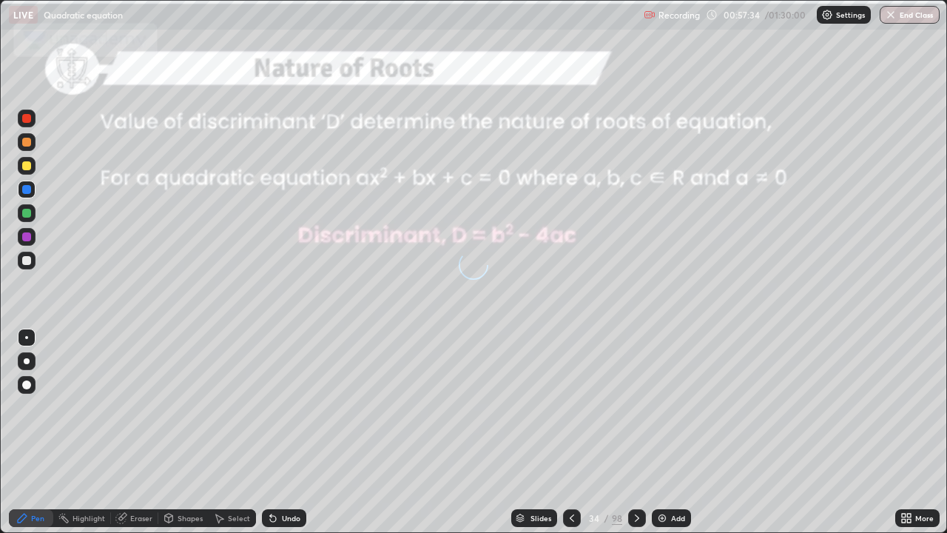
click at [530, 402] on div "Slides" at bounding box center [540, 517] width 21 height 7
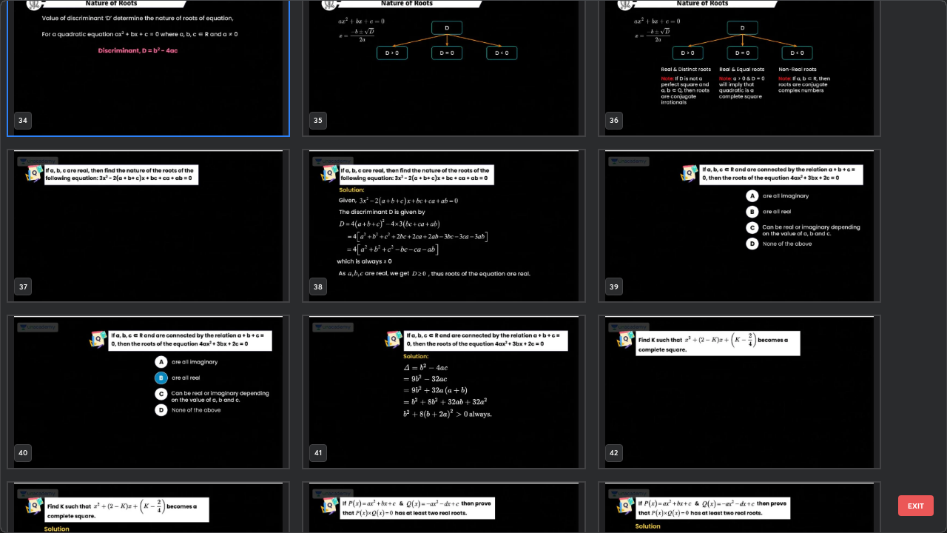
scroll to position [1852, 0]
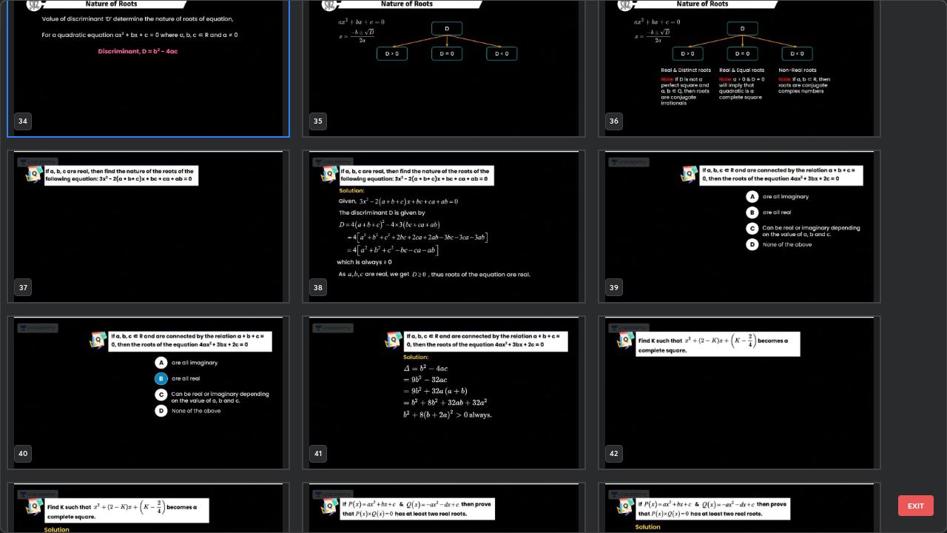
click at [211, 223] on img "grid" at bounding box center [148, 227] width 280 height 152
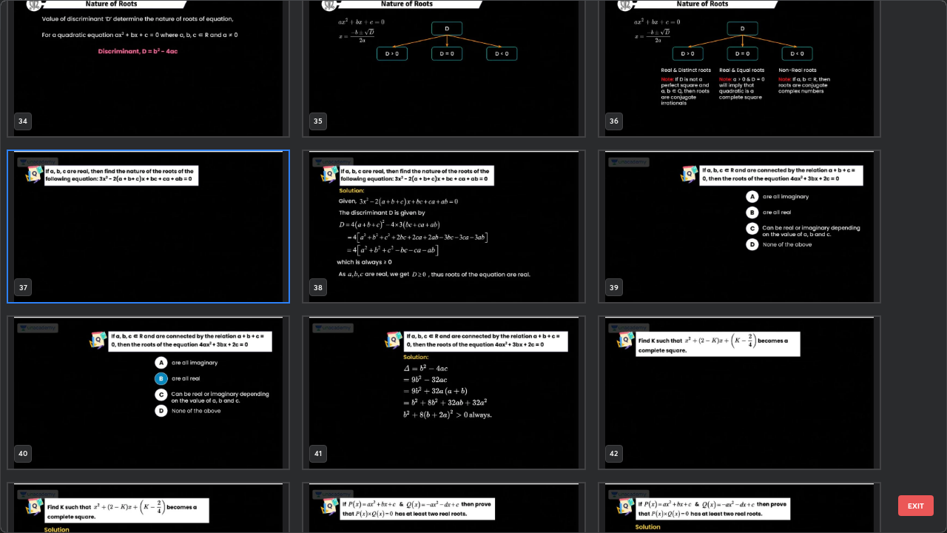
click at [207, 227] on img "grid" at bounding box center [148, 227] width 280 height 152
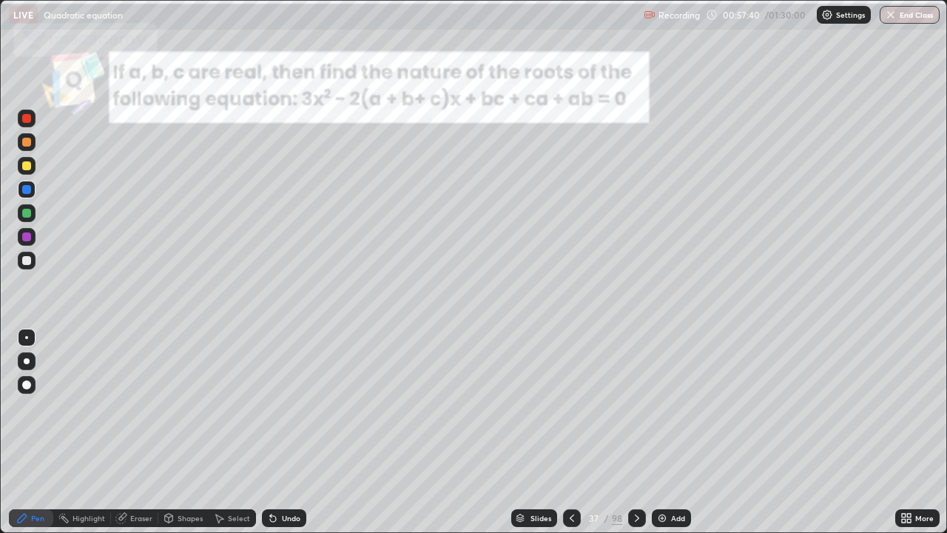
click at [207, 227] on img "grid" at bounding box center [148, 227] width 280 height 152
click at [635, 402] on icon at bounding box center [637, 517] width 4 height 7
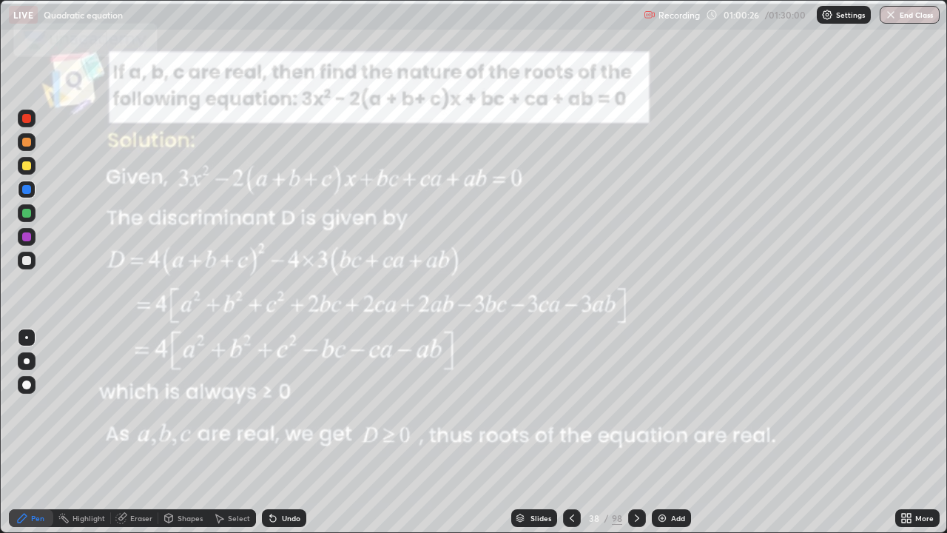
click at [534, 402] on div "Slides" at bounding box center [540, 517] width 21 height 7
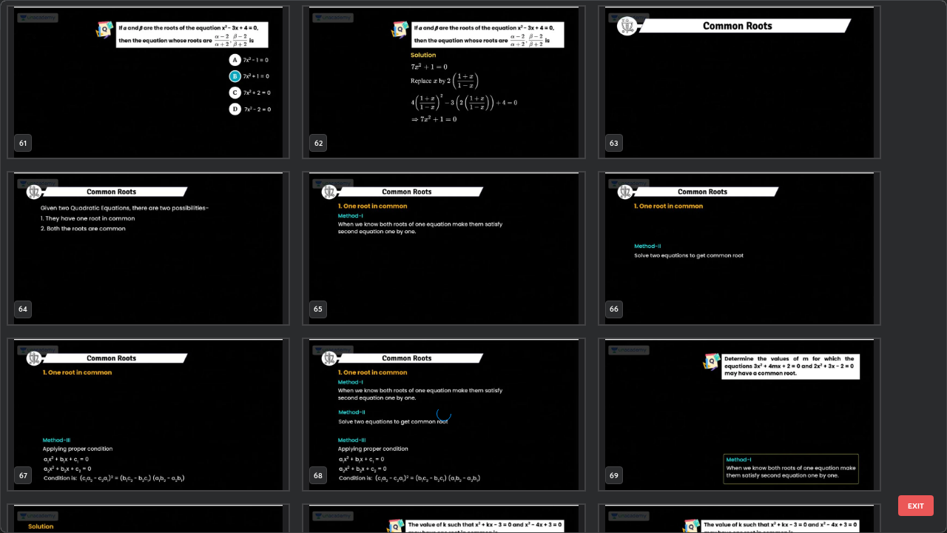
scroll to position [3341, 0]
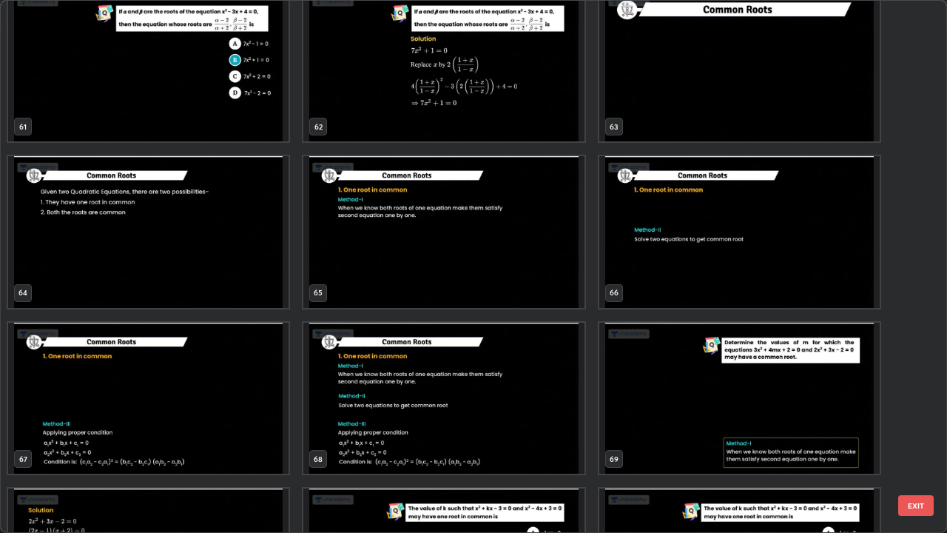
click at [453, 402] on img "grid" at bounding box center [443, 399] width 280 height 152
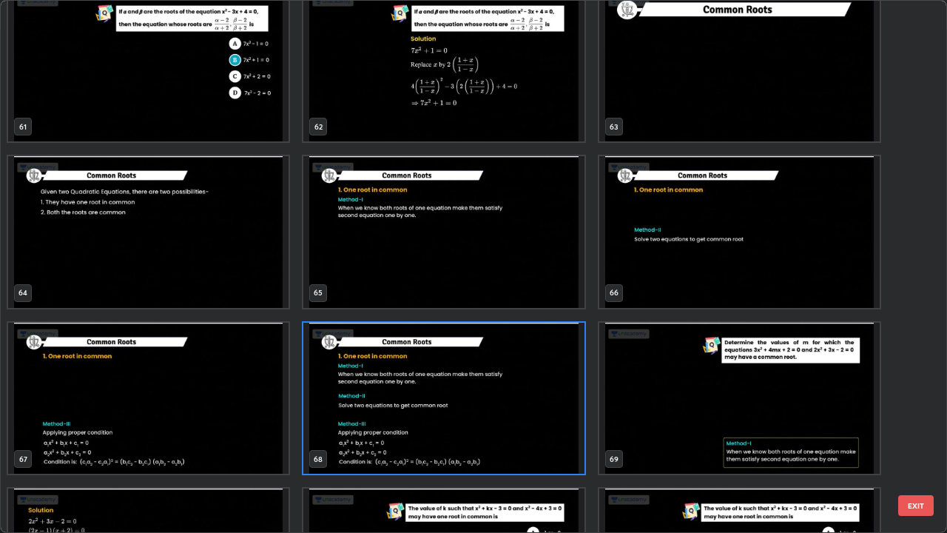
click at [649, 257] on img "grid" at bounding box center [739, 232] width 280 height 152
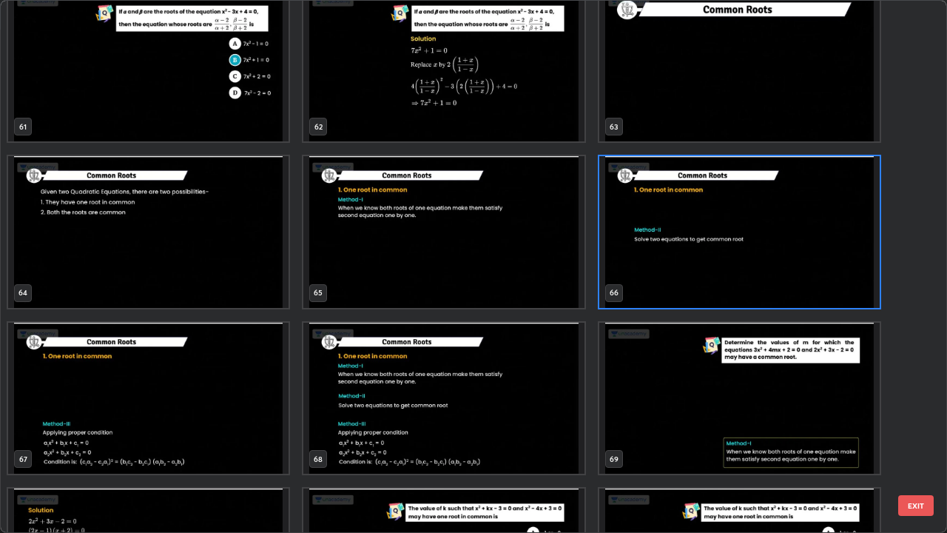
click at [644, 261] on img "grid" at bounding box center [739, 232] width 280 height 152
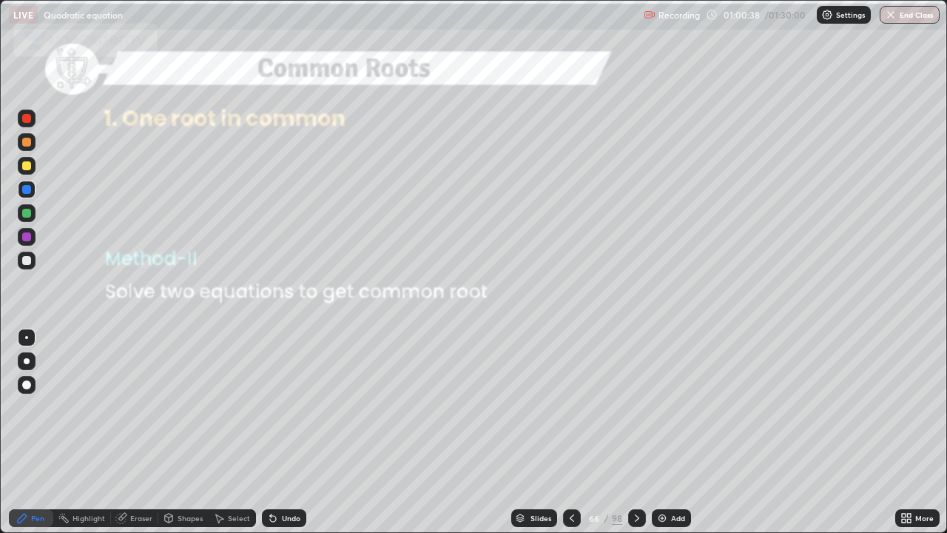
click at [570, 402] on icon at bounding box center [572, 518] width 12 height 12
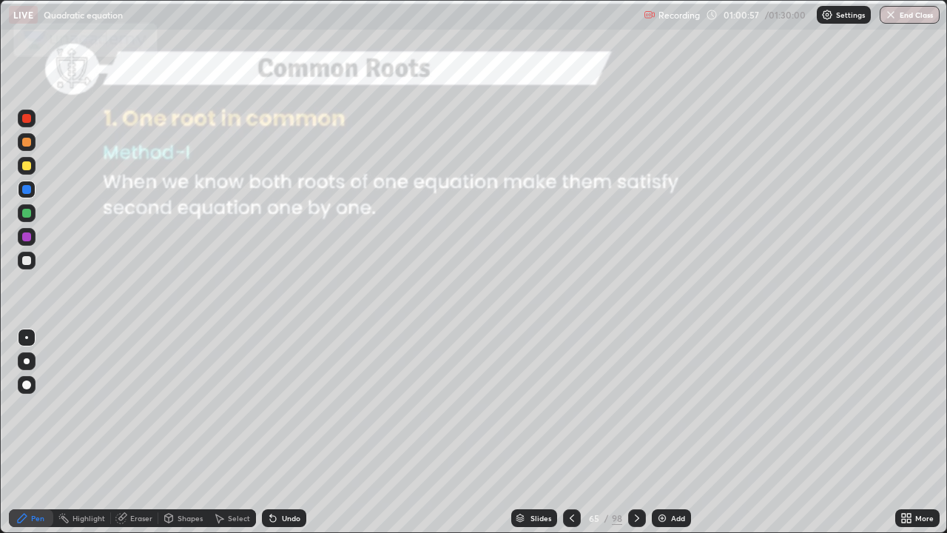
click at [641, 402] on div at bounding box center [637, 518] width 18 height 18
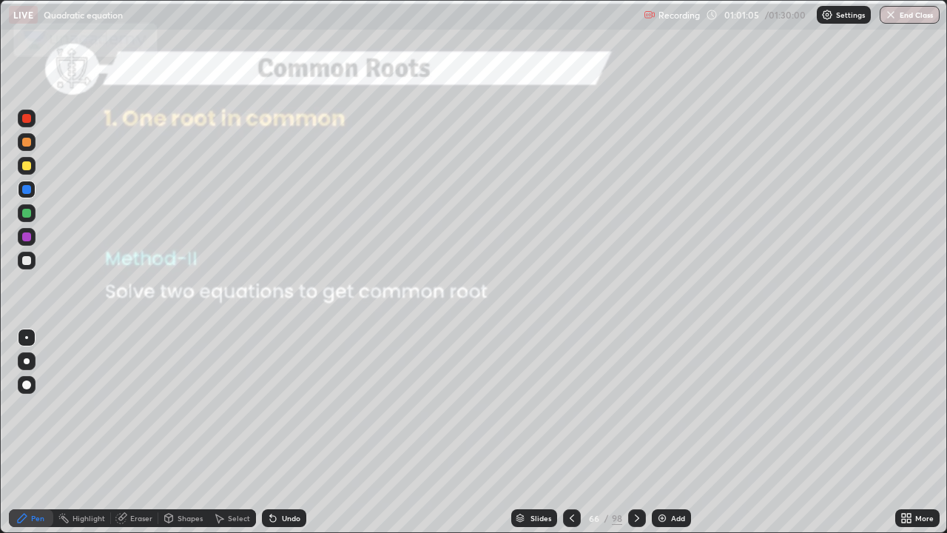
click at [643, 402] on div at bounding box center [637, 518] width 18 height 18
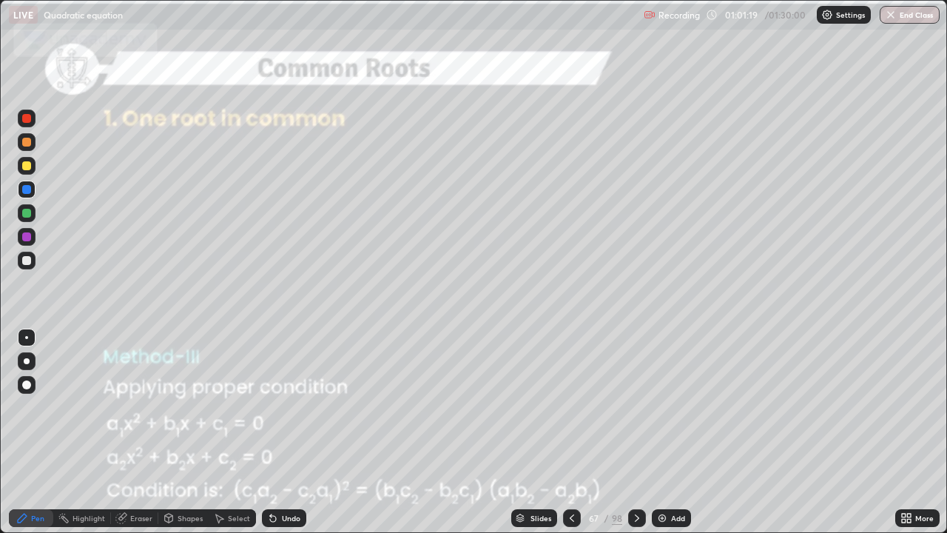
click at [636, 402] on icon at bounding box center [637, 517] width 4 height 7
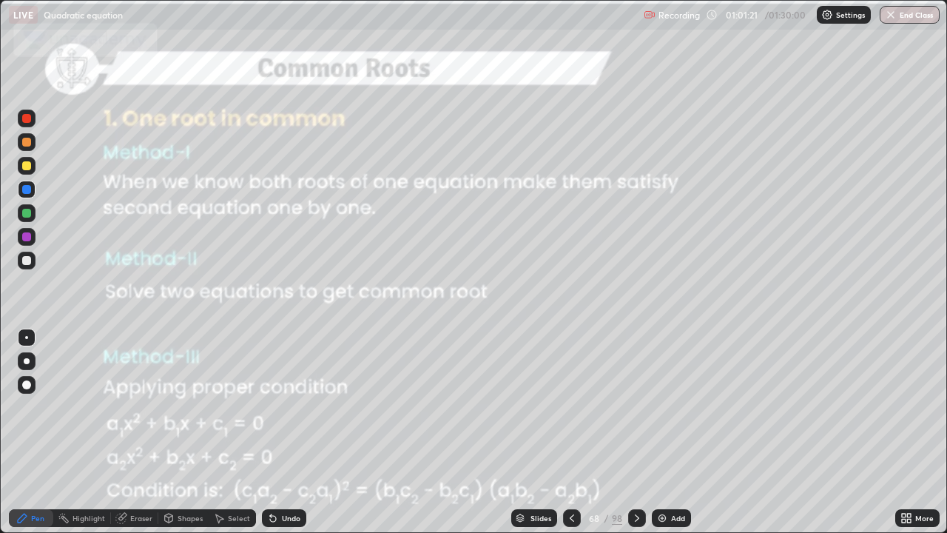
click at [637, 402] on icon at bounding box center [637, 518] width 12 height 12
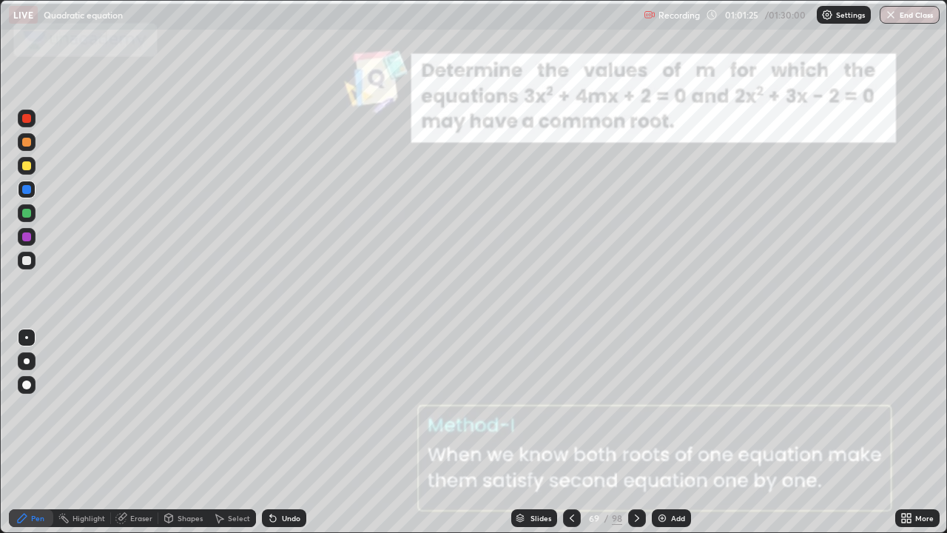
click at [638, 402] on icon at bounding box center [637, 518] width 12 height 12
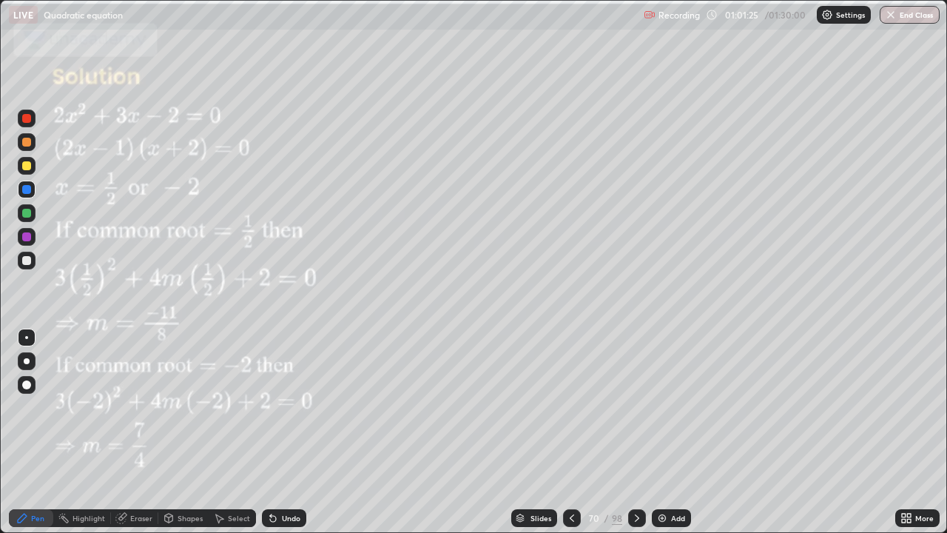
click at [635, 402] on icon at bounding box center [637, 518] width 12 height 12
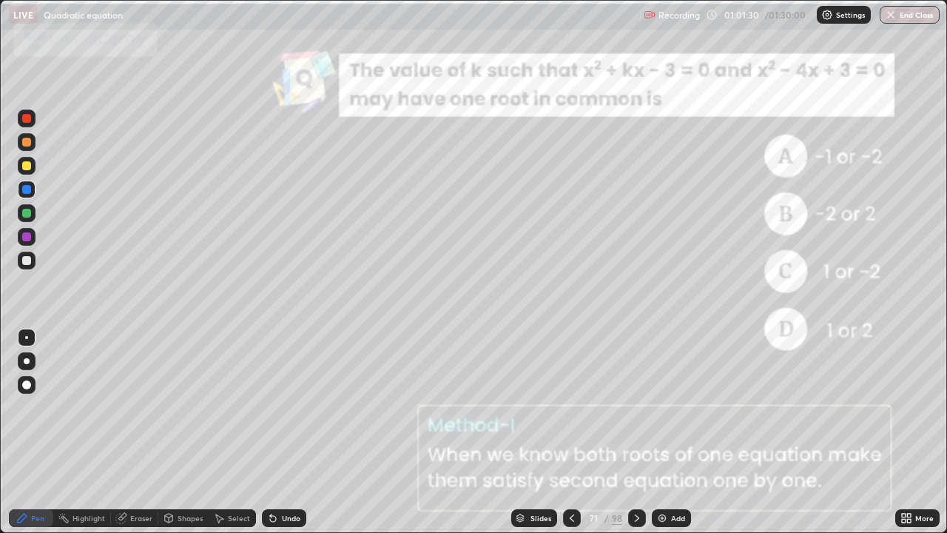
click at [637, 402] on icon at bounding box center [637, 518] width 12 height 12
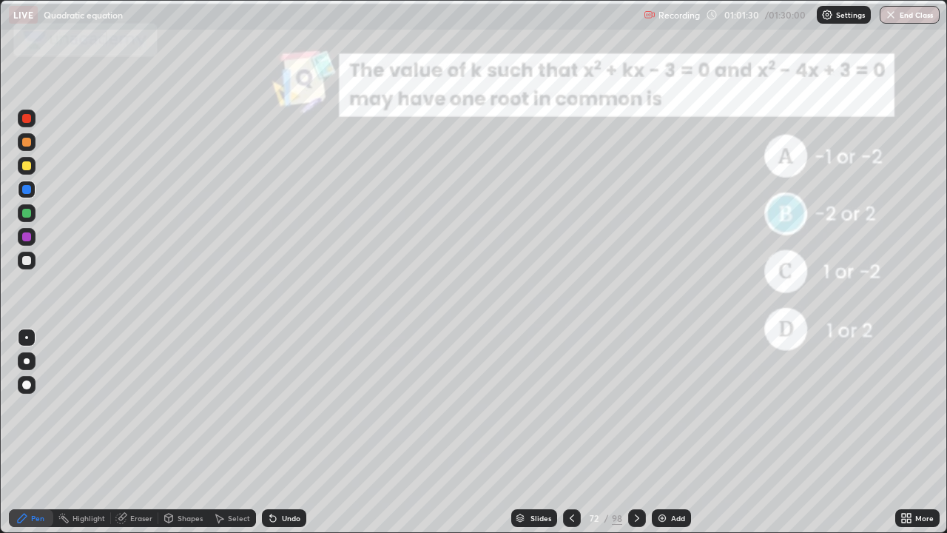
click at [637, 402] on icon at bounding box center [637, 518] width 12 height 12
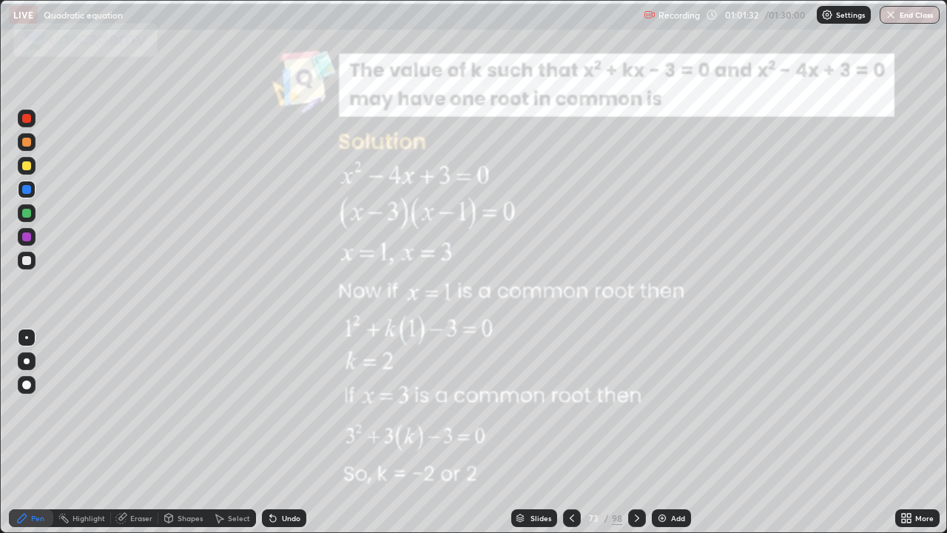
click at [636, 402] on div at bounding box center [637, 518] width 18 height 18
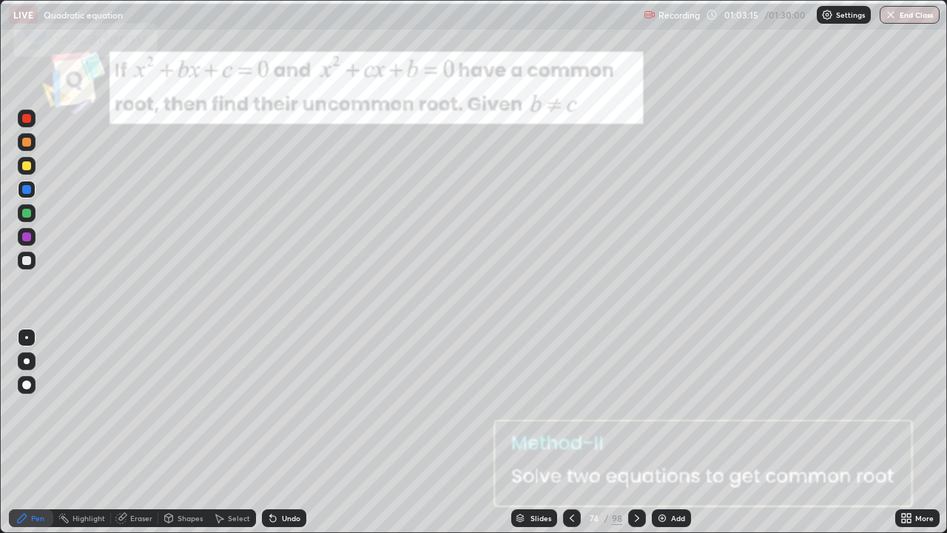
click at [27, 169] on div at bounding box center [26, 165] width 9 height 9
click at [24, 188] on div at bounding box center [26, 189] width 9 height 9
click at [628, 402] on div at bounding box center [637, 518] width 18 height 18
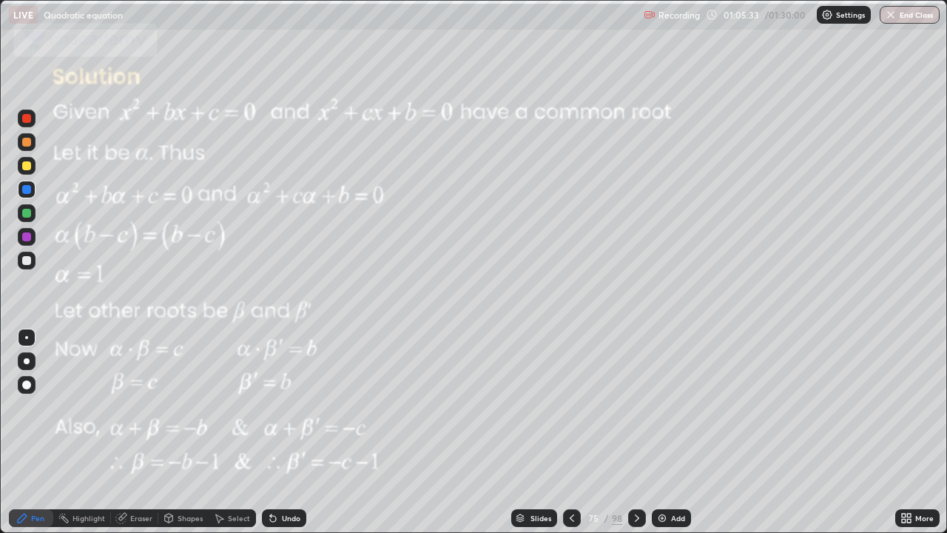
click at [572, 402] on icon at bounding box center [572, 518] width 12 height 12
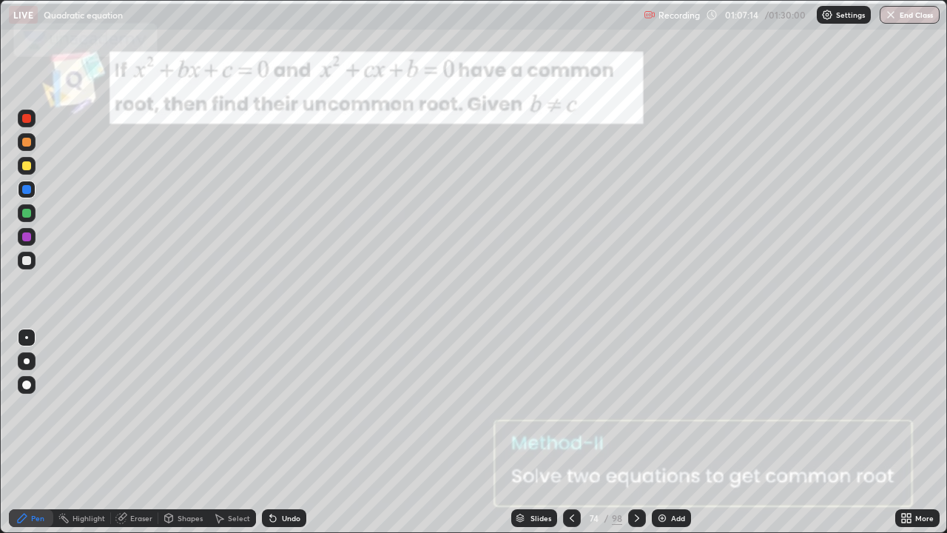
click at [533, 402] on div "Slides" at bounding box center [540, 517] width 21 height 7
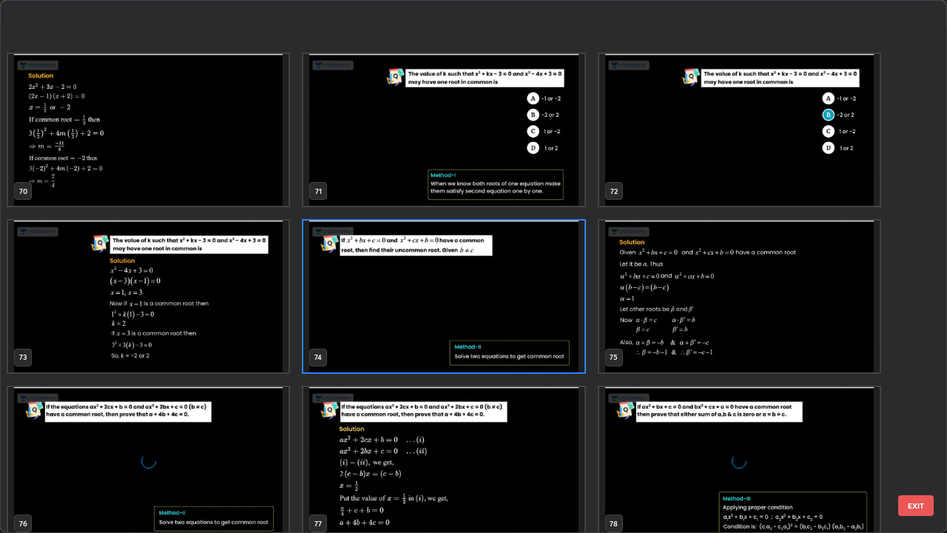
scroll to position [3849, 0]
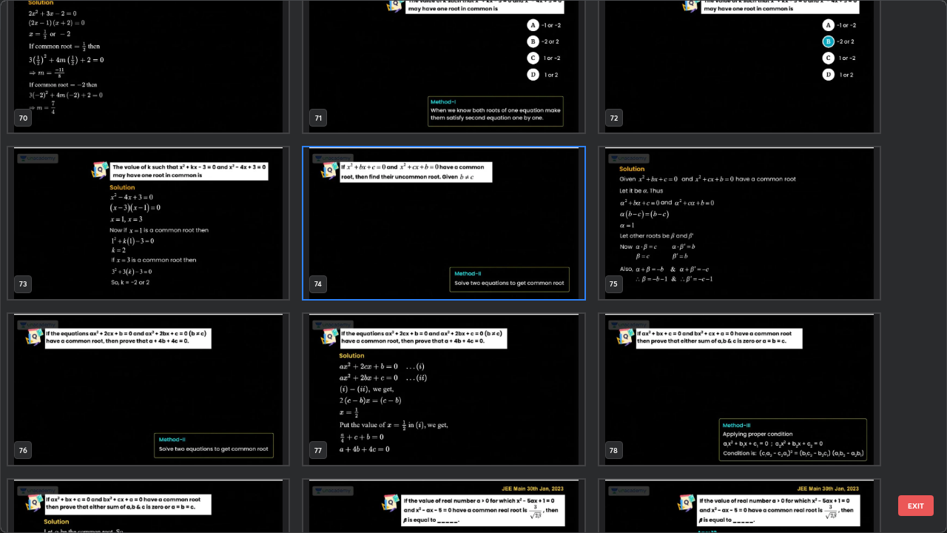
click at [246, 389] on img "grid" at bounding box center [148, 390] width 280 height 152
click at [250, 391] on img "grid" at bounding box center [148, 390] width 280 height 152
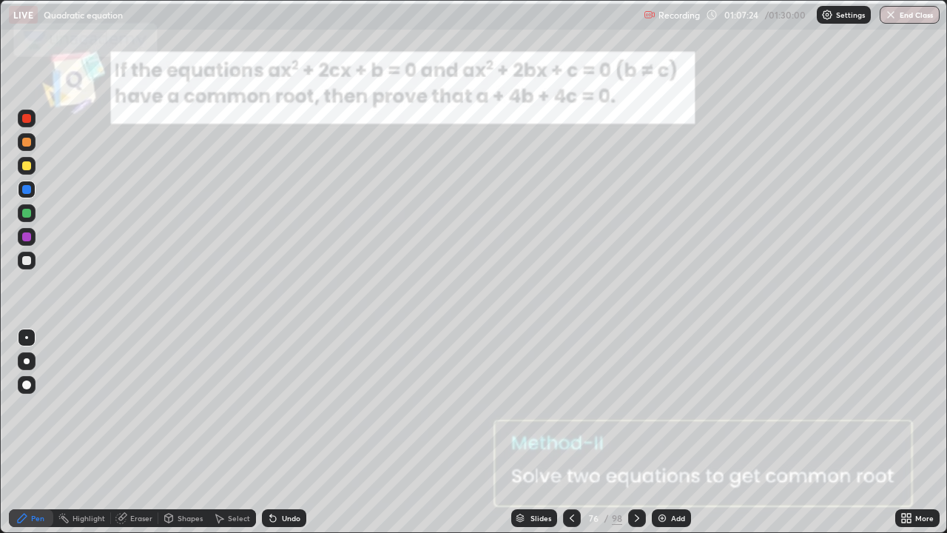
click at [535, 402] on div "Slides" at bounding box center [540, 517] width 21 height 7
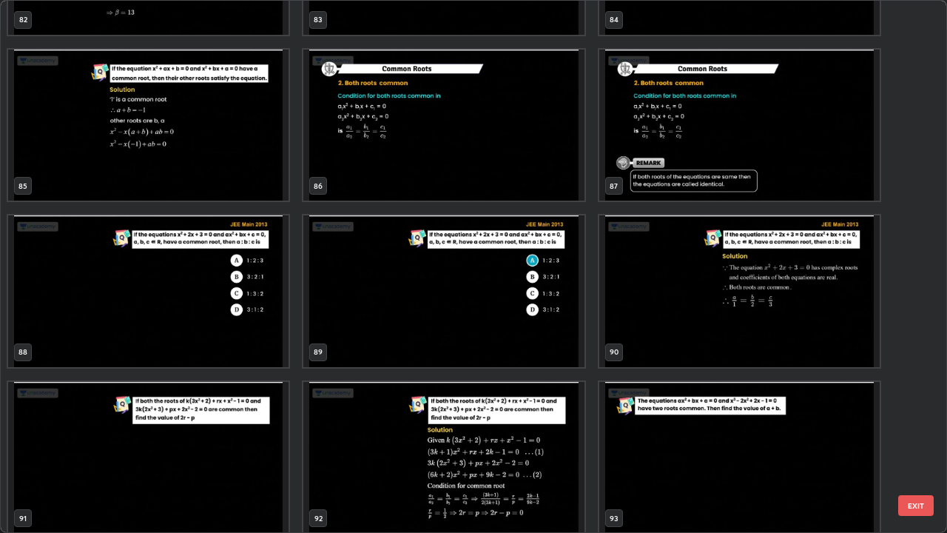
scroll to position [4617, 0]
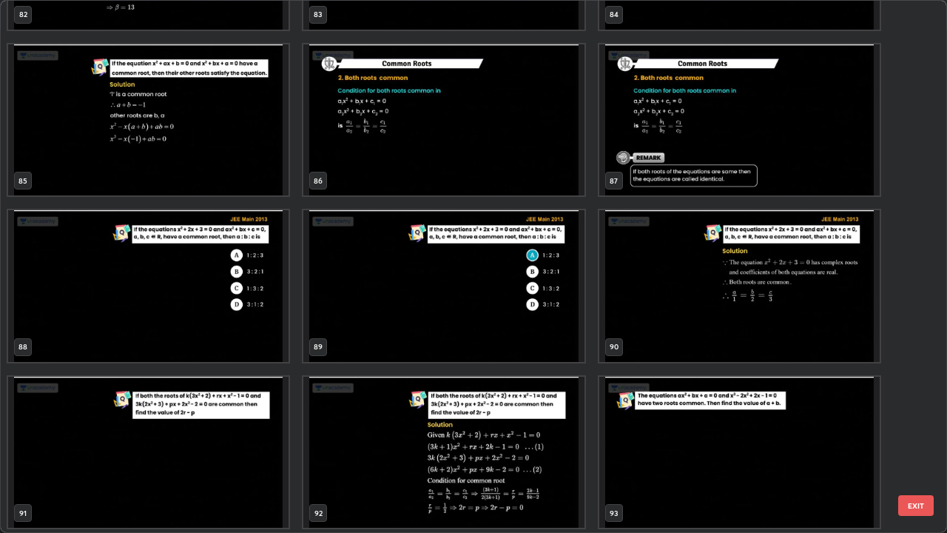
click at [236, 402] on img "grid" at bounding box center [148, 453] width 280 height 152
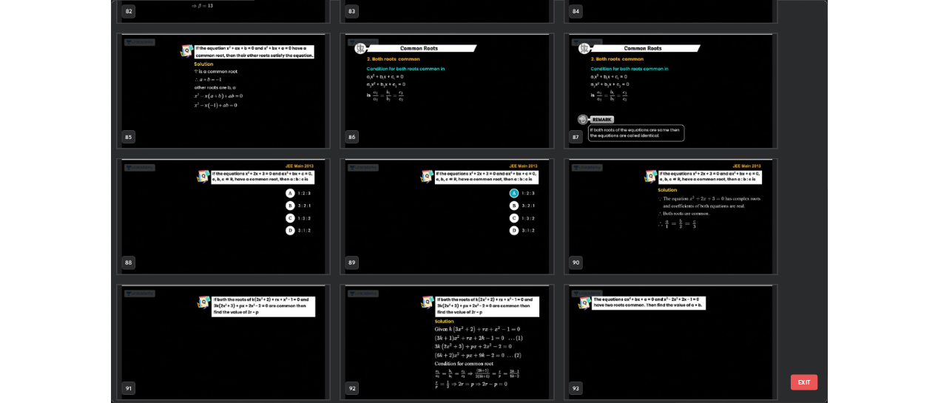
scroll to position [4620, 0]
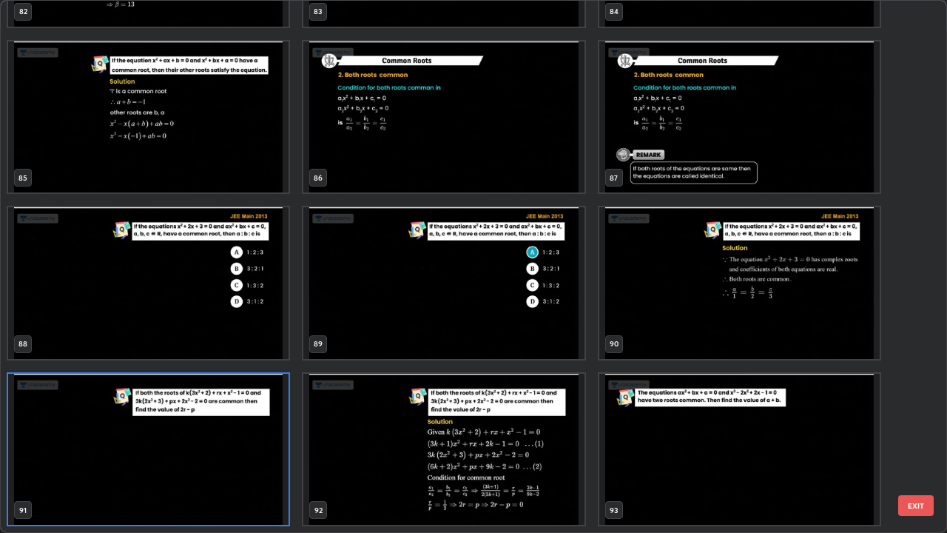
click at [244, 402] on img "grid" at bounding box center [148, 450] width 280 height 152
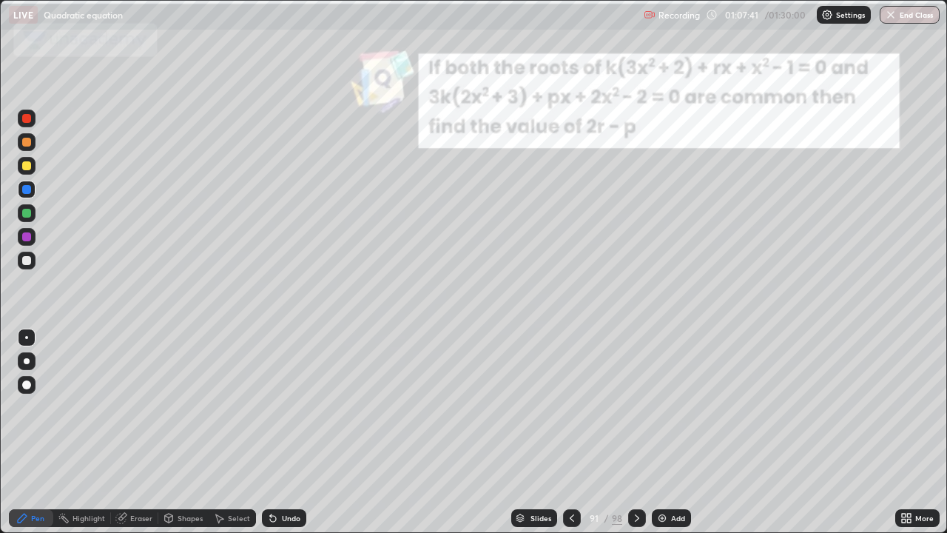
click at [635, 402] on icon at bounding box center [637, 518] width 12 height 12
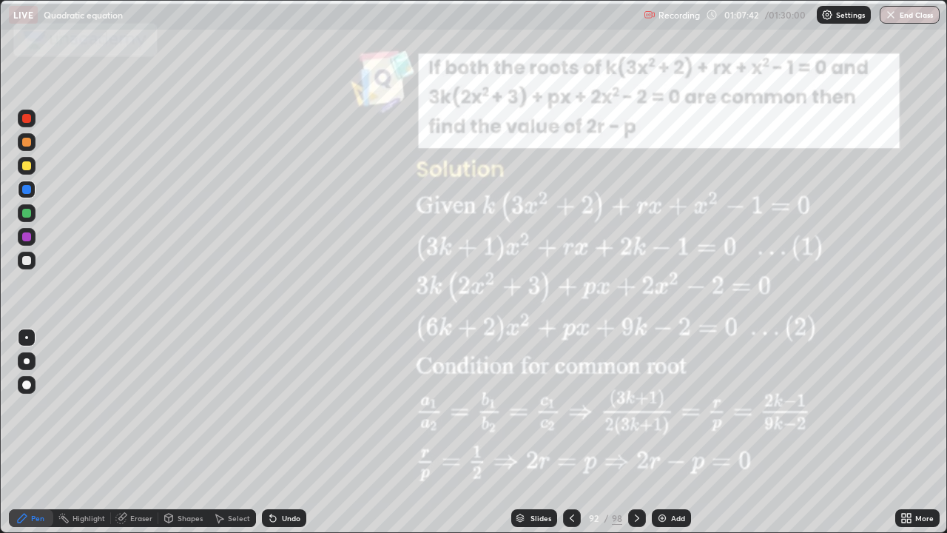
click at [635, 402] on icon at bounding box center [637, 518] width 12 height 12
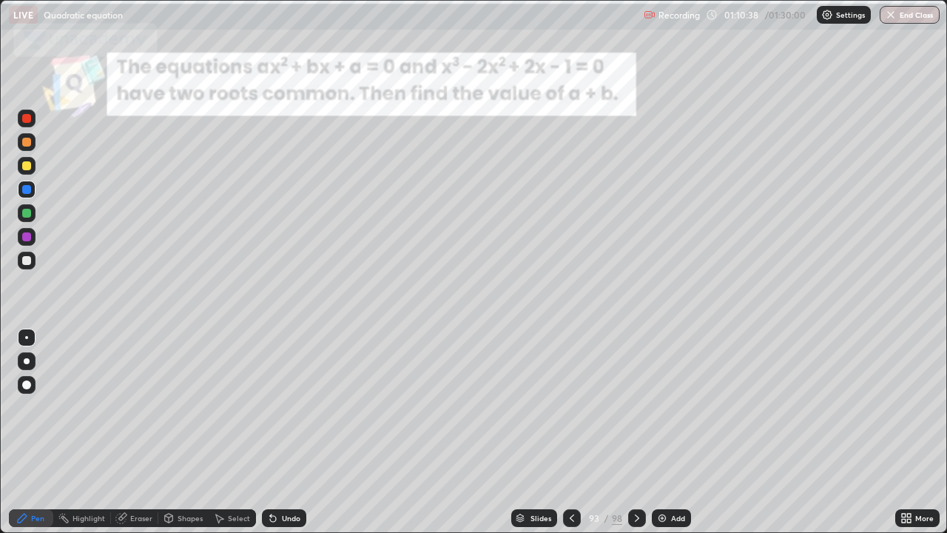
click at [29, 148] on div at bounding box center [27, 142] width 18 height 18
click at [914, 13] on button "End Class" at bounding box center [910, 15] width 60 height 18
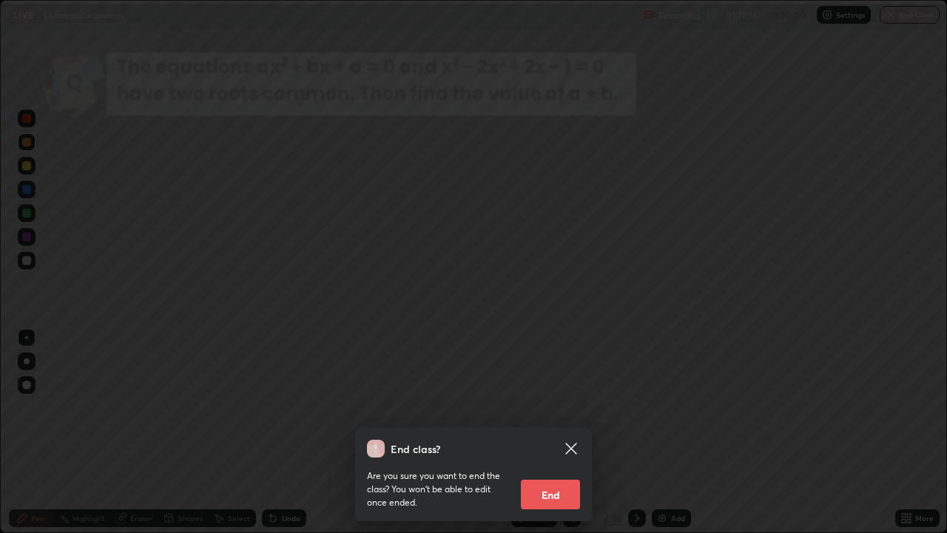
click at [535, 402] on button "End" at bounding box center [550, 494] width 59 height 30
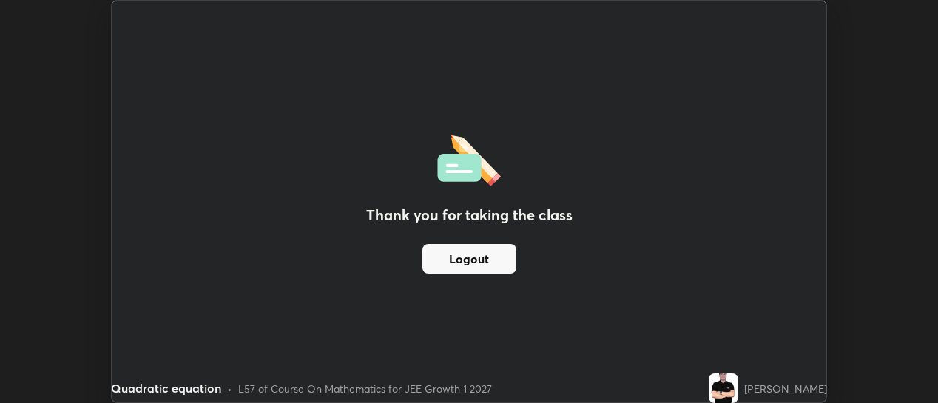
scroll to position [73570, 73035]
